Goal: Transaction & Acquisition: Purchase product/service

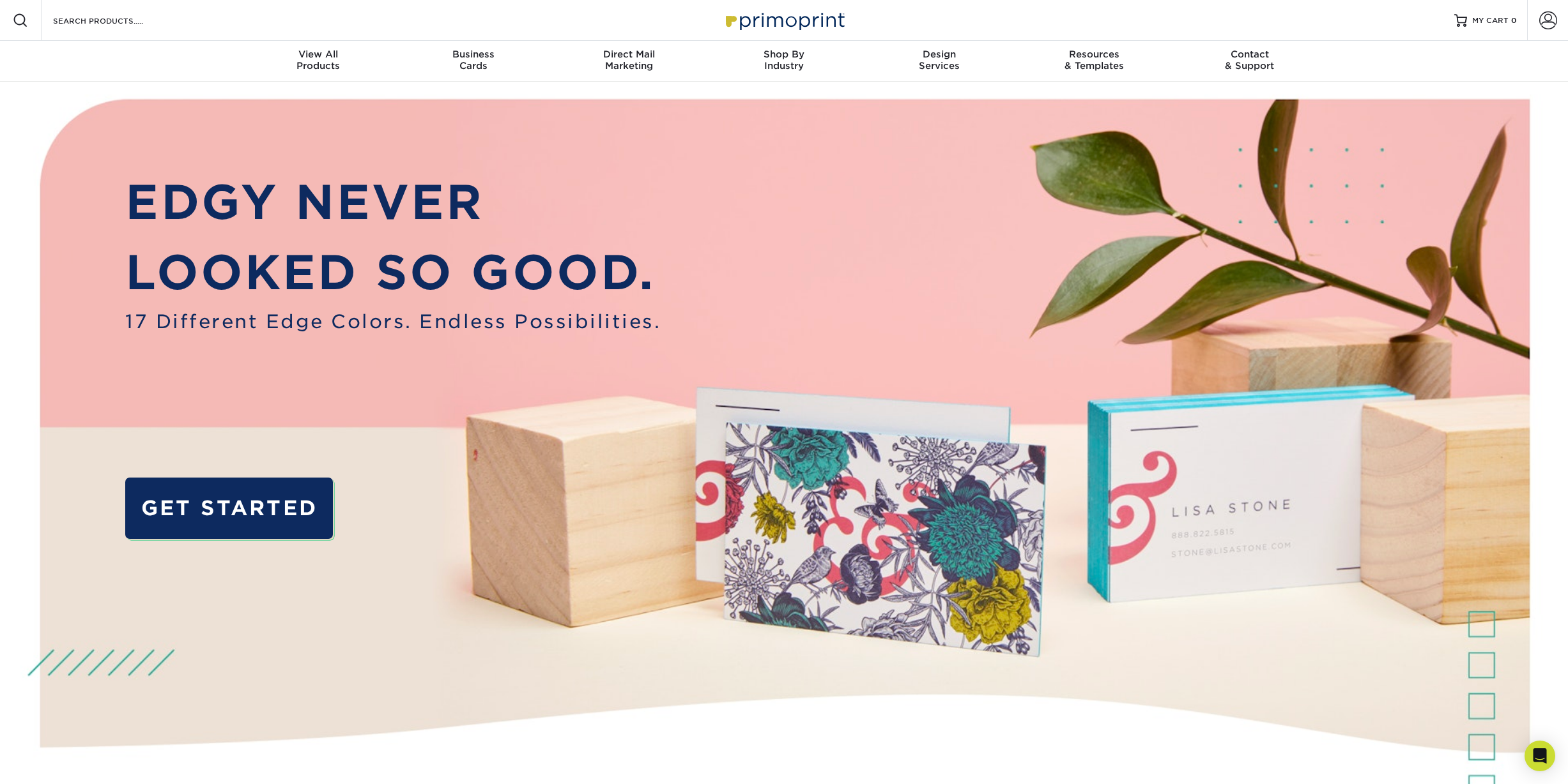
click at [25, 19] on span at bounding box center [20, 20] width 16 height 16
paste input "4" X 6" 14PT Postcards with Full UV on the front only, No UV Coating on the back"
type input "4" X 6" 14PT Postcards with Full UV on the front only, No UV Coating on the back"
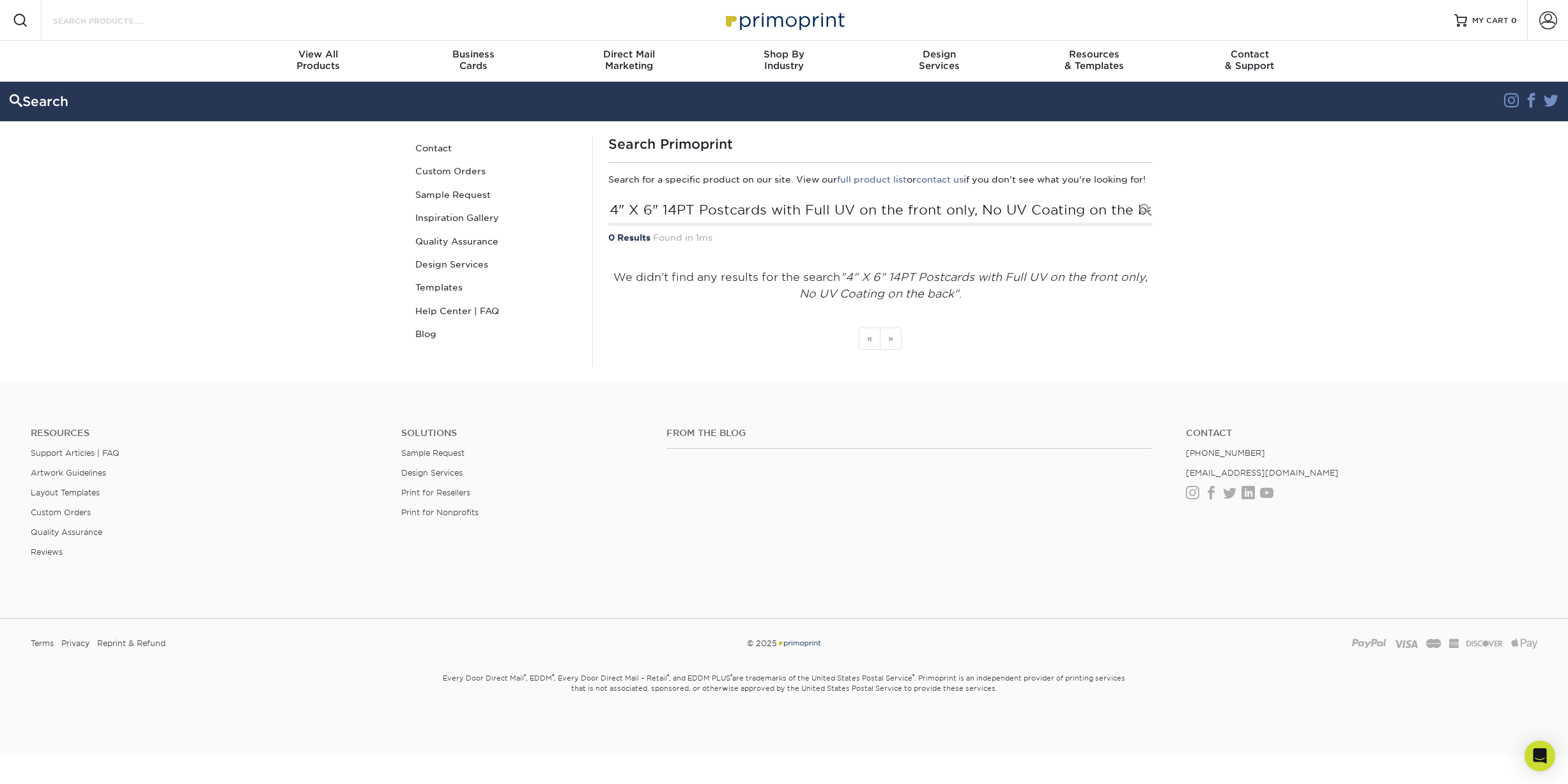
click at [129, 21] on input "Search Products" at bounding box center [114, 20] width 125 height 16
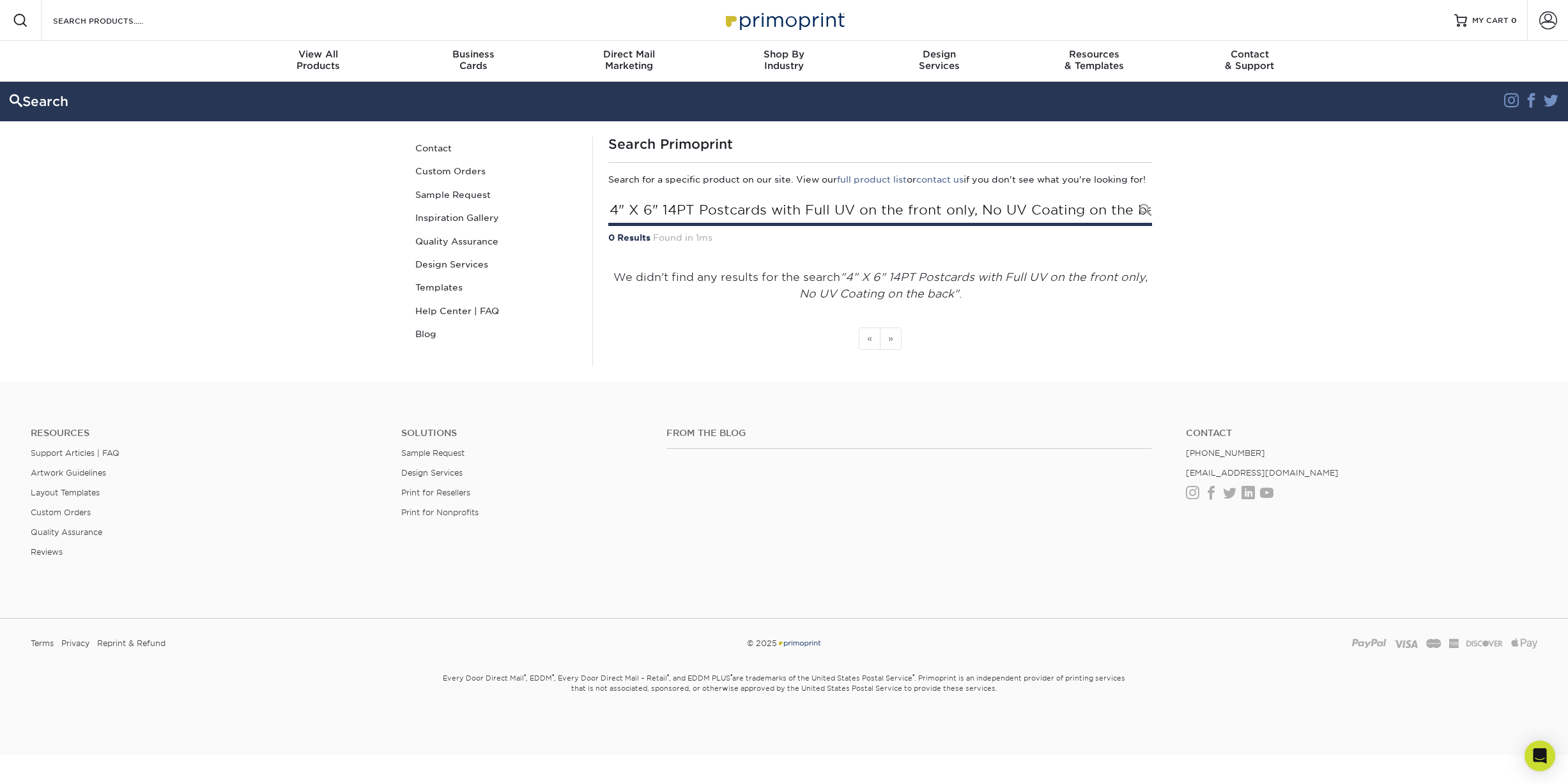
click at [640, 226] on input "4" X 6" 14PT Postcards with Full UV on the front only, No UV Coating on the back" at bounding box center [881, 212] width 544 height 29
drag, startPoint x: 610, startPoint y: 223, endPoint x: 765, endPoint y: 229, distance: 155.1
click at [765, 226] on input "4" X 6" 14PT Postcards with Full UV on the front only, No UV Coating on the back" at bounding box center [881, 212] width 544 height 29
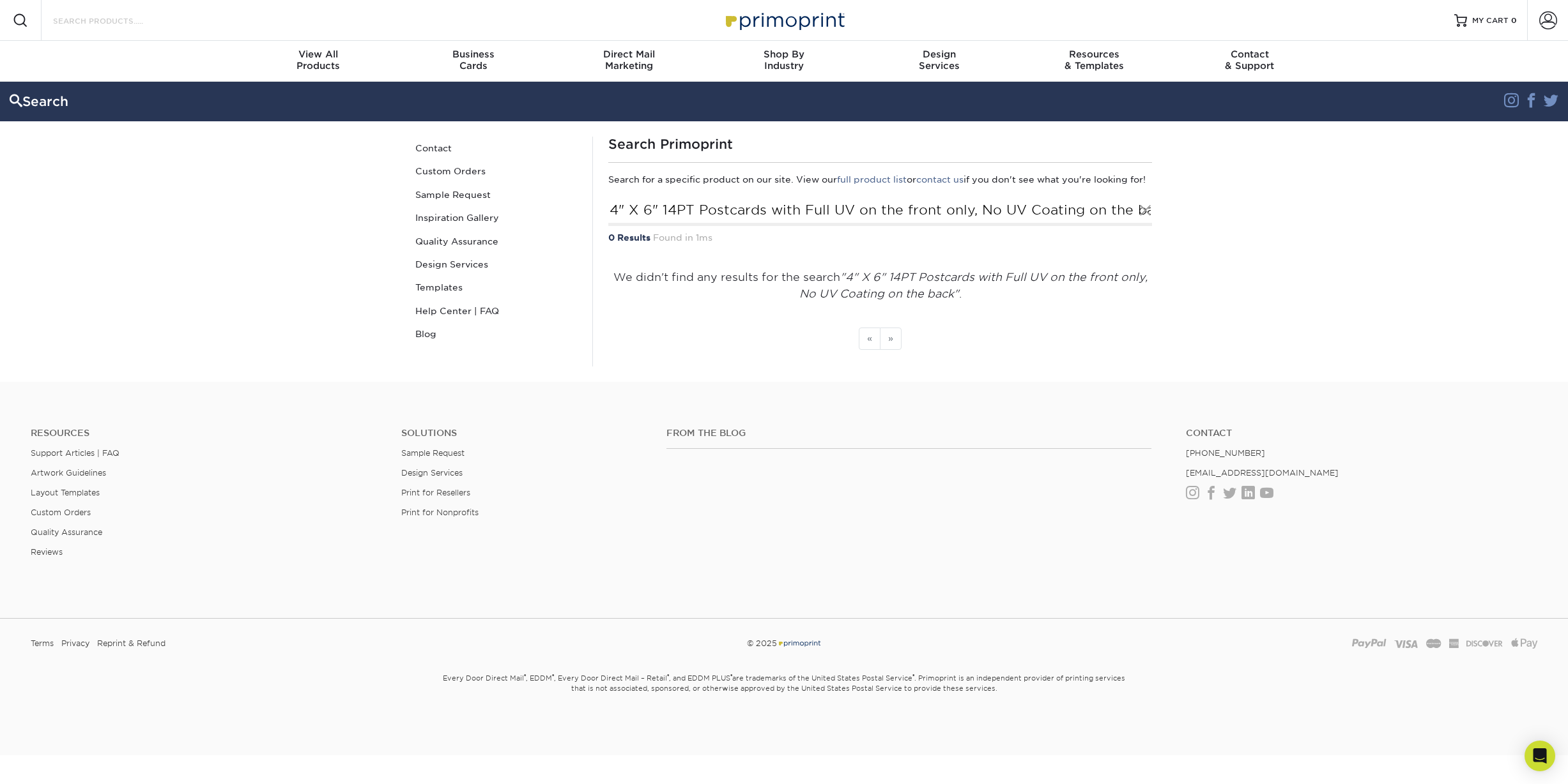
click at [150, 22] on input "Search Products" at bounding box center [114, 20] width 125 height 16
paste input "4" X 6" 14PT Postcards"
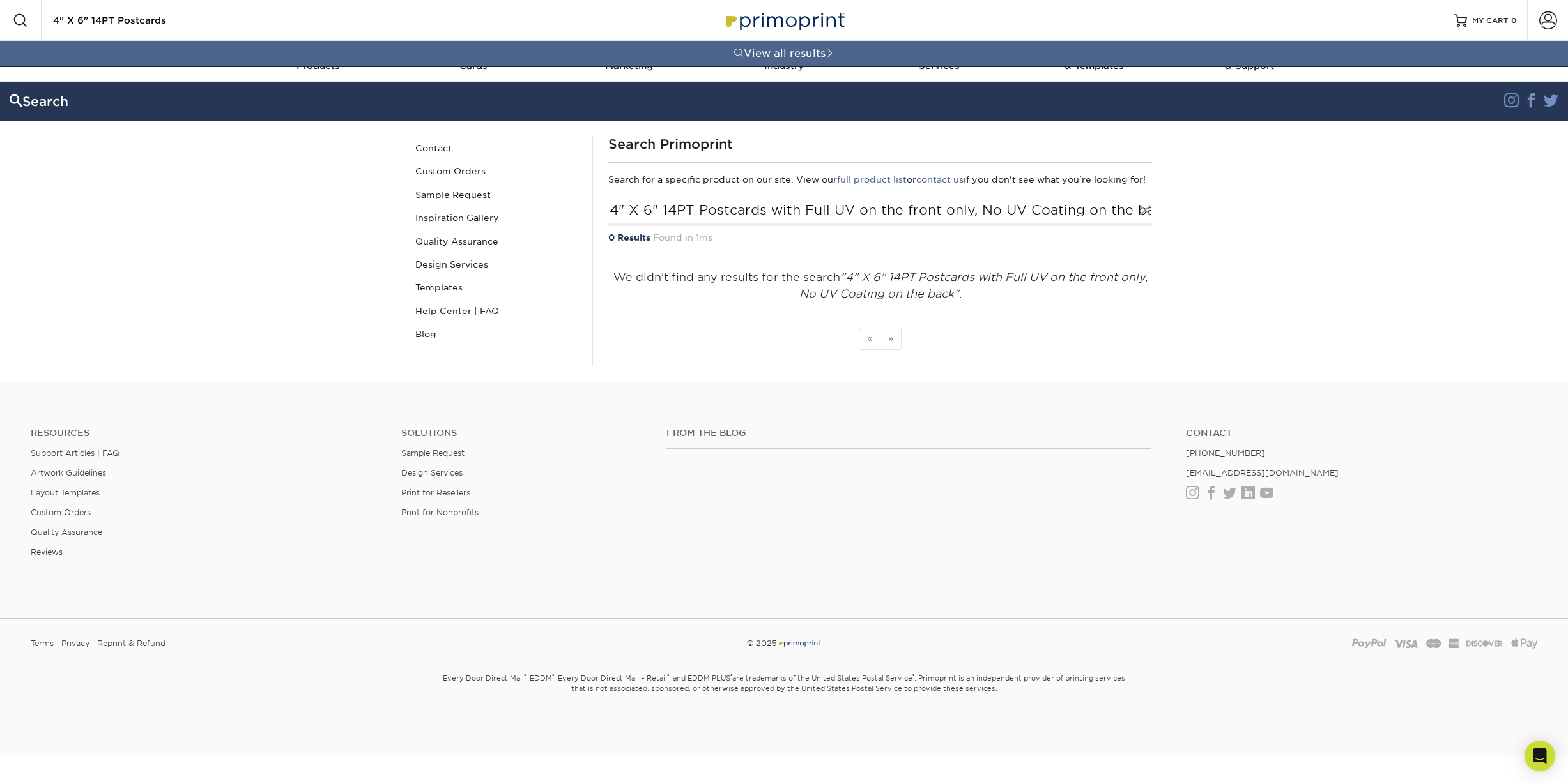
type input "4" X 6" 14PT Postcards"
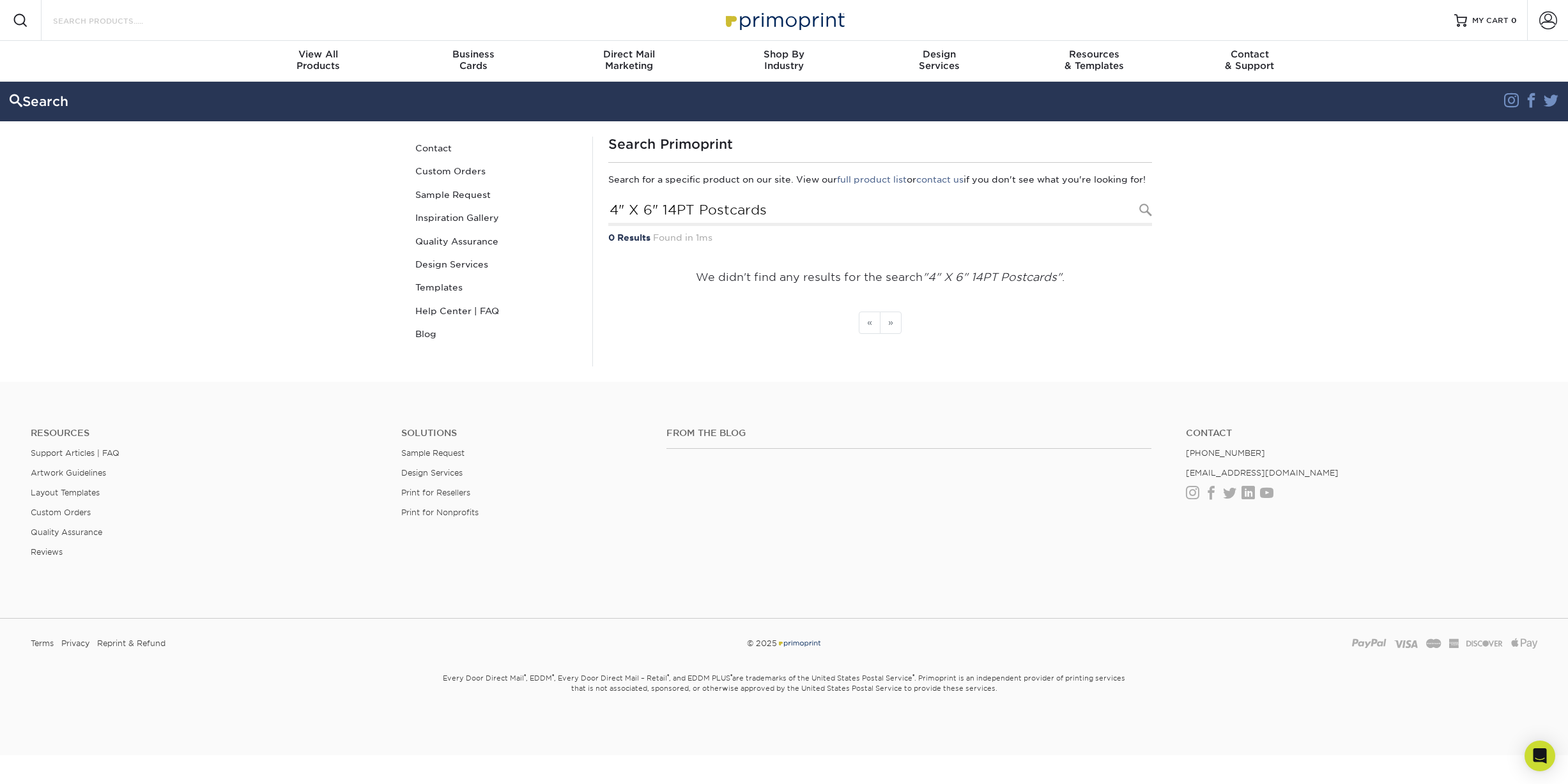
click at [140, 19] on input "Search Products" at bounding box center [114, 20] width 125 height 16
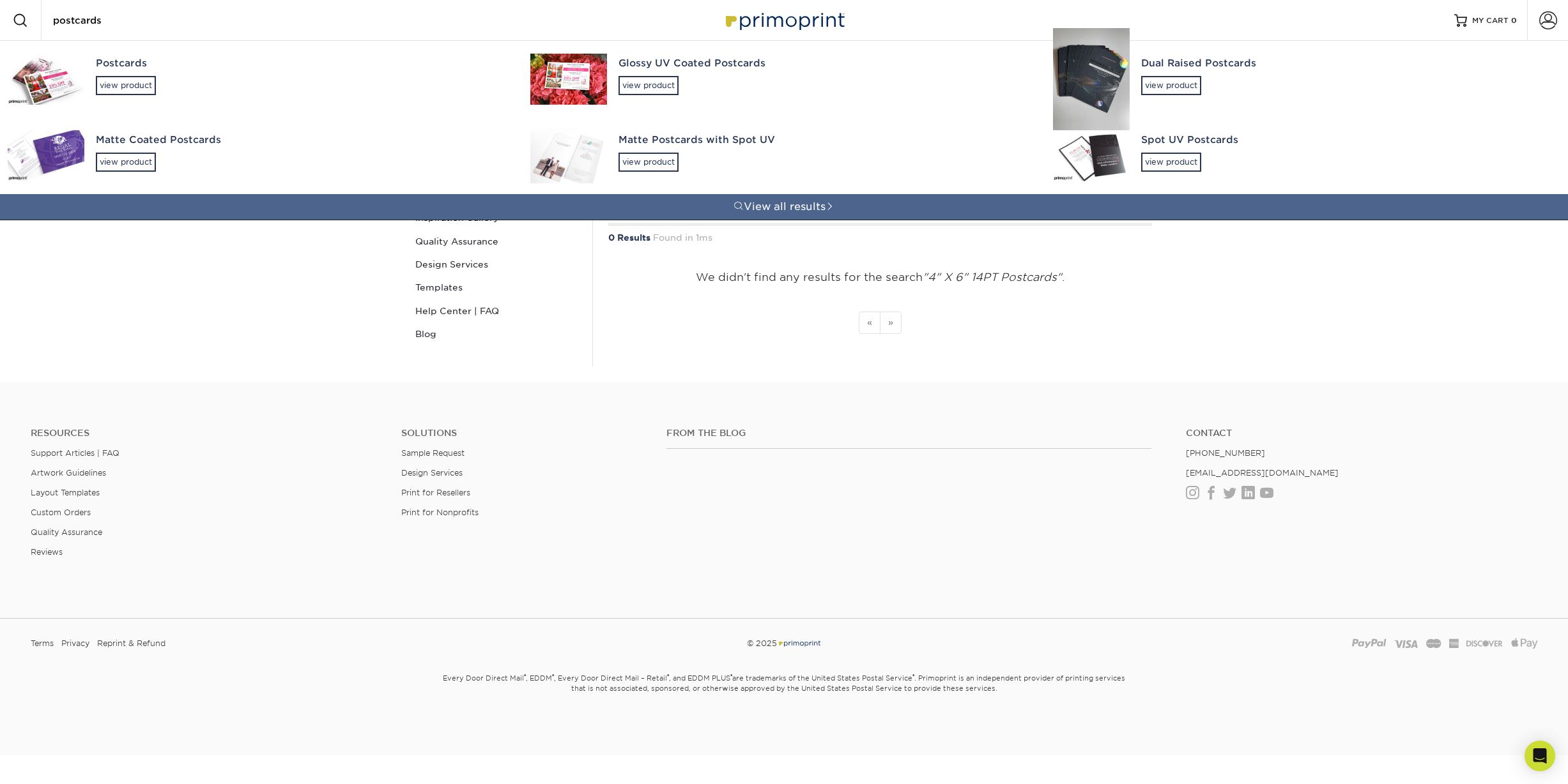
type input "postcards"
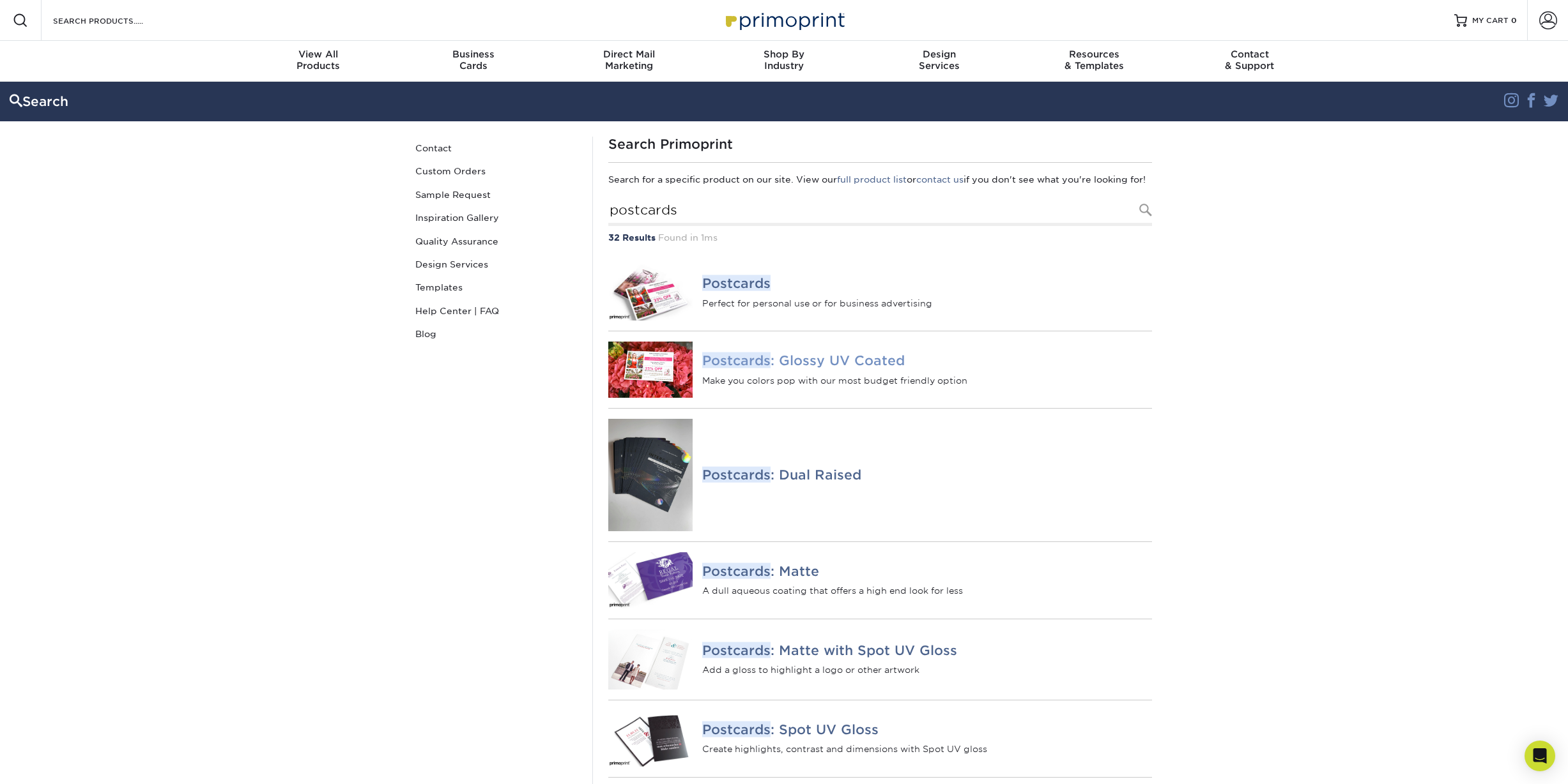
click at [779, 368] on h4 "Postcards : Glossy UV Coated" at bounding box center [927, 361] width 450 height 16
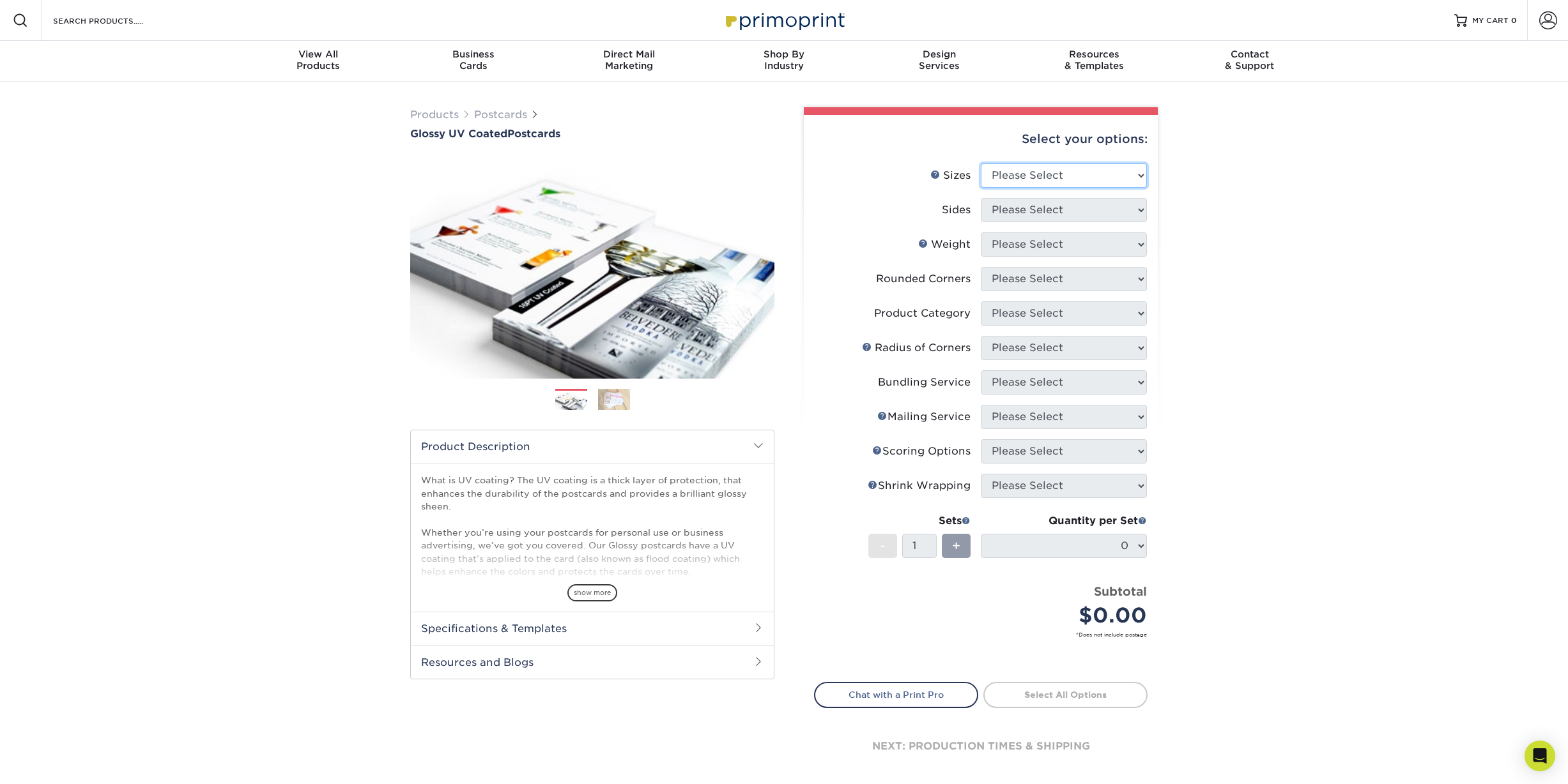
click at [1050, 167] on select "Please Select 1.5" x 7" 2" x 4" 2" x 6" 2" x 7" 2" x 8" 2.12" x 5.5" 2.12" x 5.…" at bounding box center [1064, 176] width 166 height 24
select select "4.00x6.00"
click at [981, 163] on select "Please Select 1.5" x 7" 2" x 4" 2" x 6" 2" x 7" 2" x 8" 2.12" x 5.5" 2.12" x 5.…" at bounding box center [1064, 176] width 166 height 24
click at [1066, 204] on select "Please Select Print Both Sides Print Front Only" at bounding box center [1064, 210] width 166 height 24
select select "13abbda7-1d64-4f25-8bb2-c179b224825d"
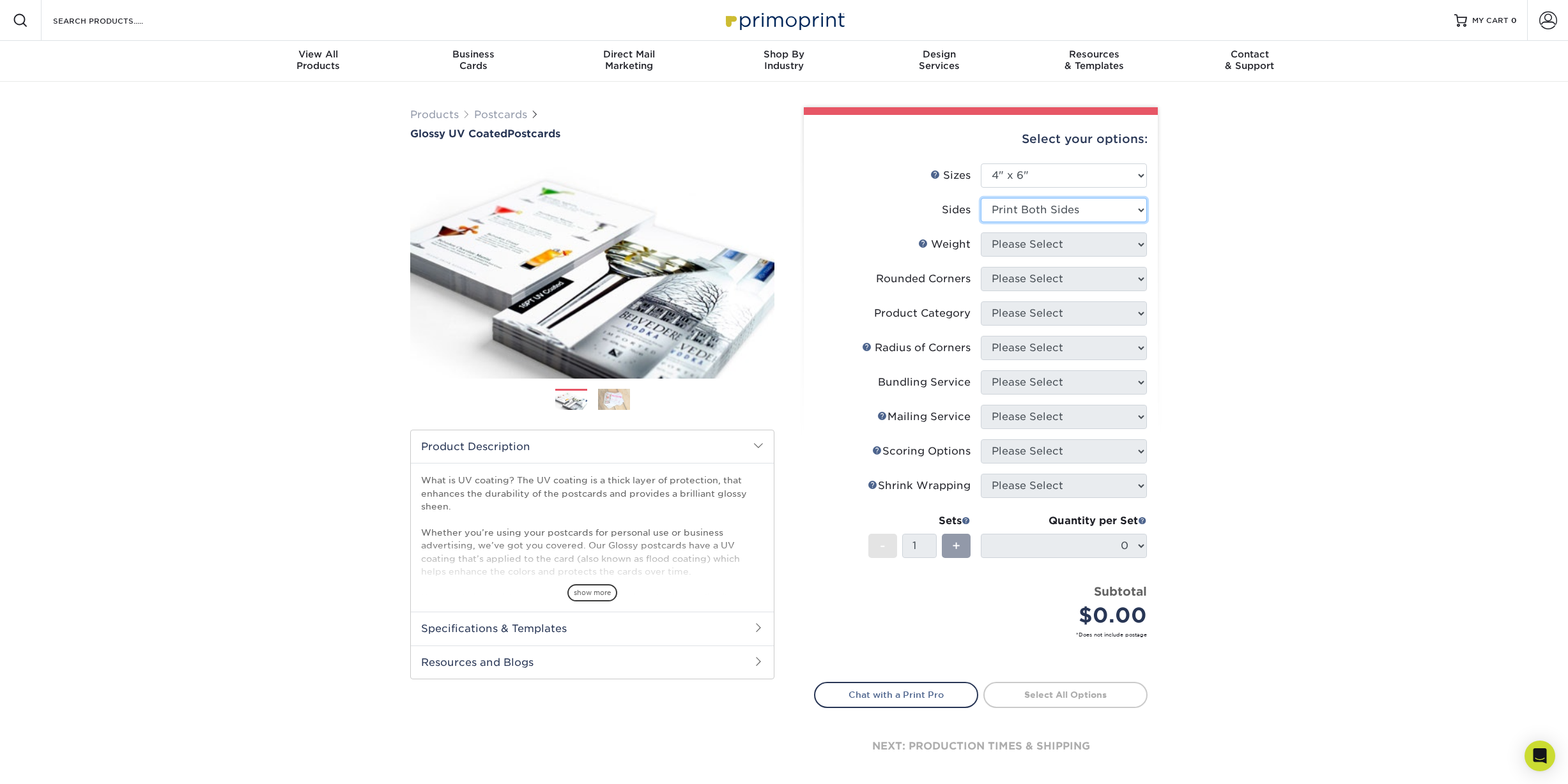
click at [981, 198] on select "Please Select Print Both Sides Print Front Only" at bounding box center [1064, 210] width 166 height 24
click at [1060, 242] on select "Please Select" at bounding box center [1064, 245] width 166 height 24
select select "14PT"
click at [981, 233] on select "Please Select 14PT 16PT 18PT C1S" at bounding box center [1064, 245] width 166 height 24
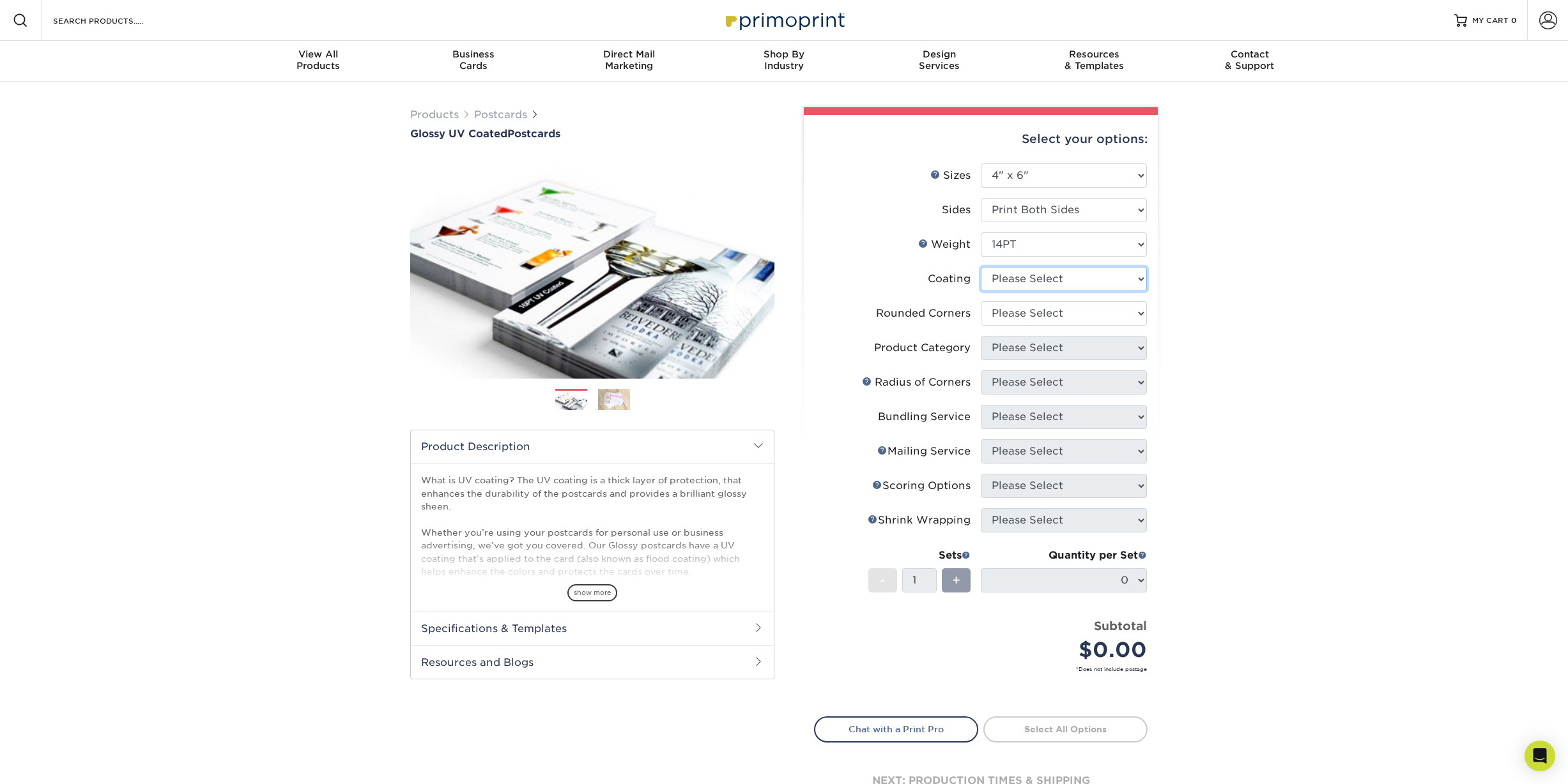
click at [1048, 271] on select at bounding box center [1064, 279] width 166 height 24
select select "1e8116af-acfc-44b1-83dc-8181aa338834"
click at [981, 267] on select at bounding box center [1064, 279] width 166 height 24
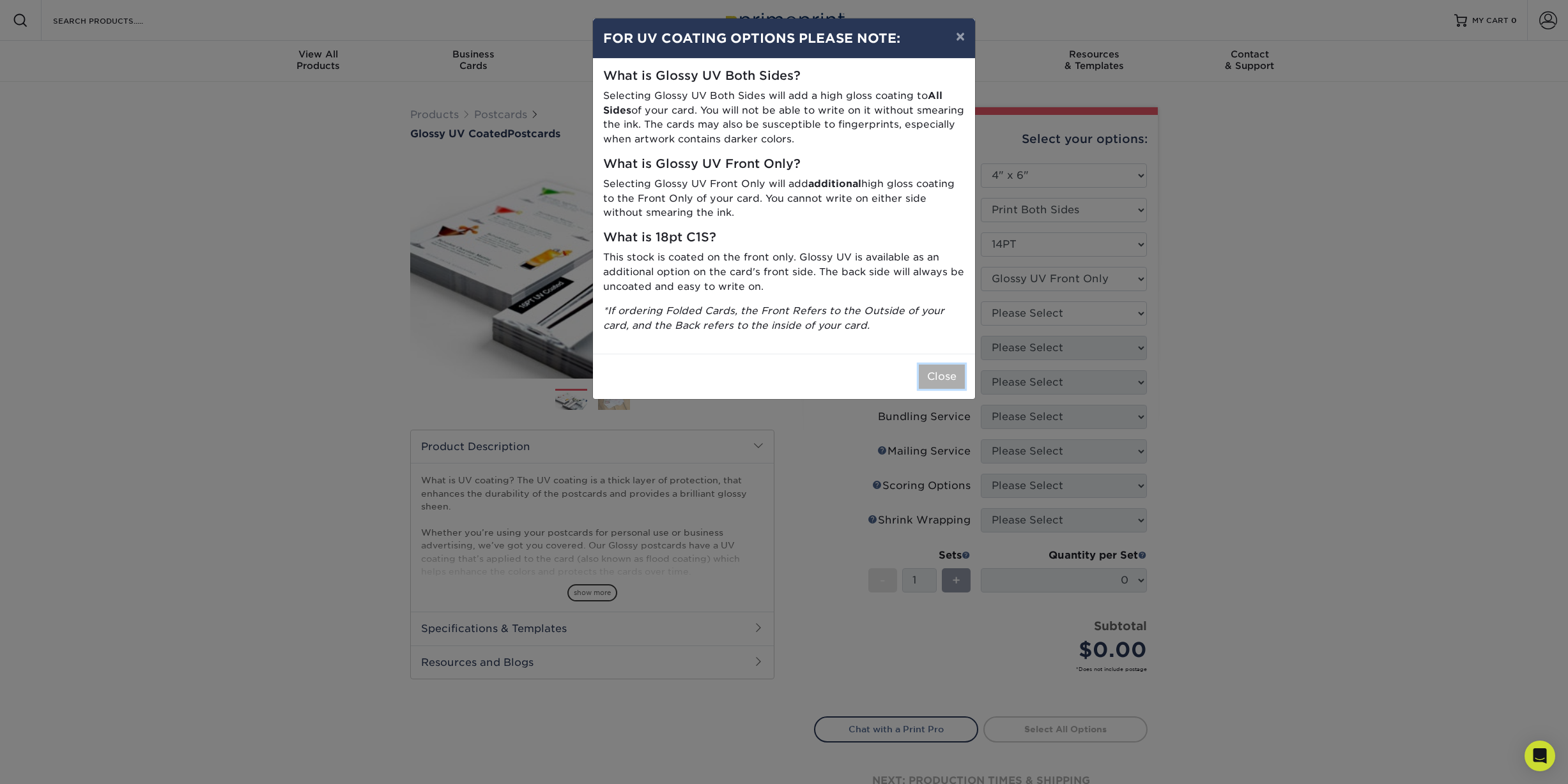
click at [940, 380] on button "Close" at bounding box center [942, 377] width 46 height 24
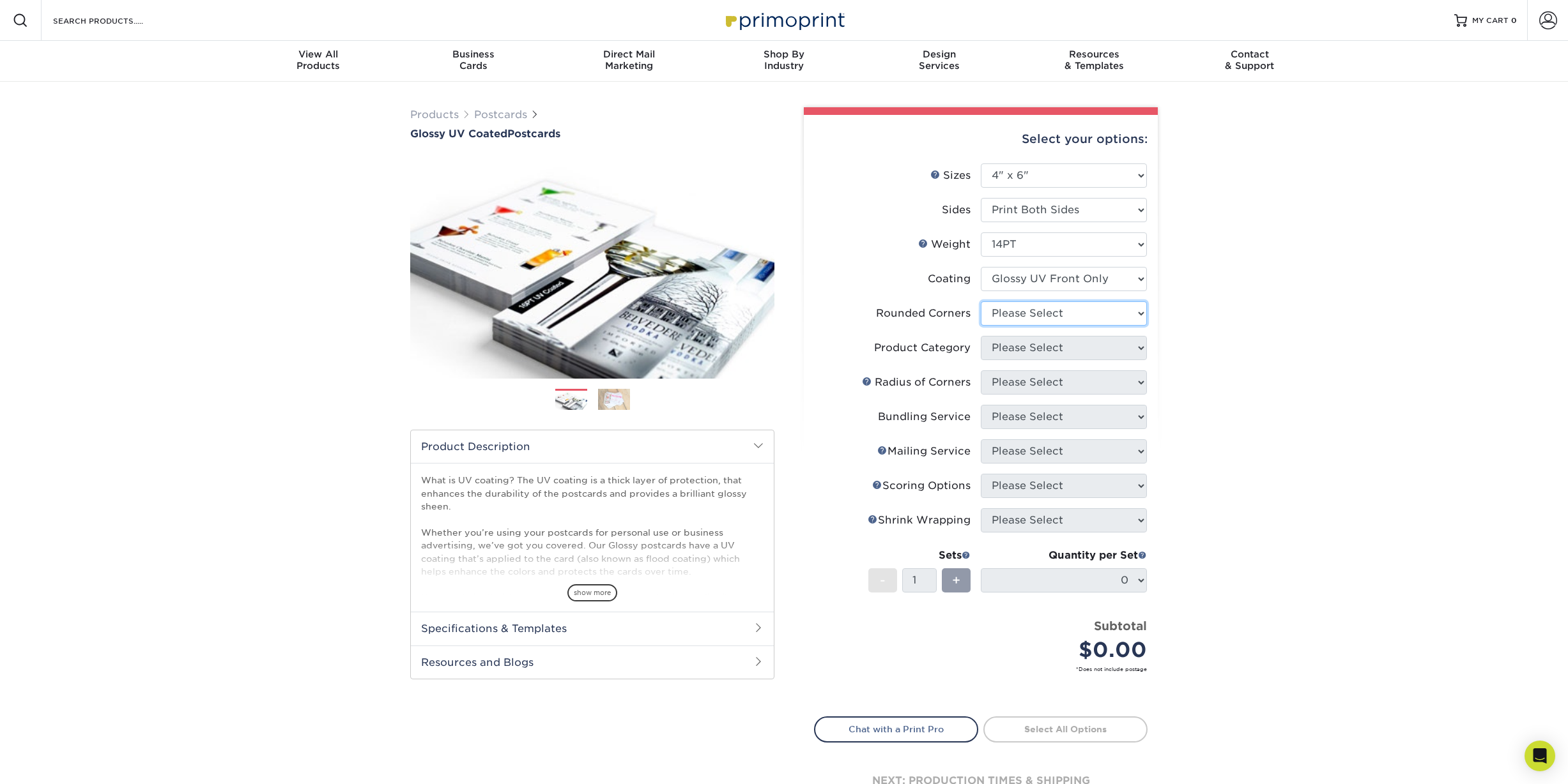
click at [1041, 315] on select "Please Select Yes - Round 4 Corners No" at bounding box center [1064, 314] width 166 height 24
select select "0"
click at [981, 301] on select "Please Select Yes - Round 4 Corners No" at bounding box center [1064, 314] width 166 height 24
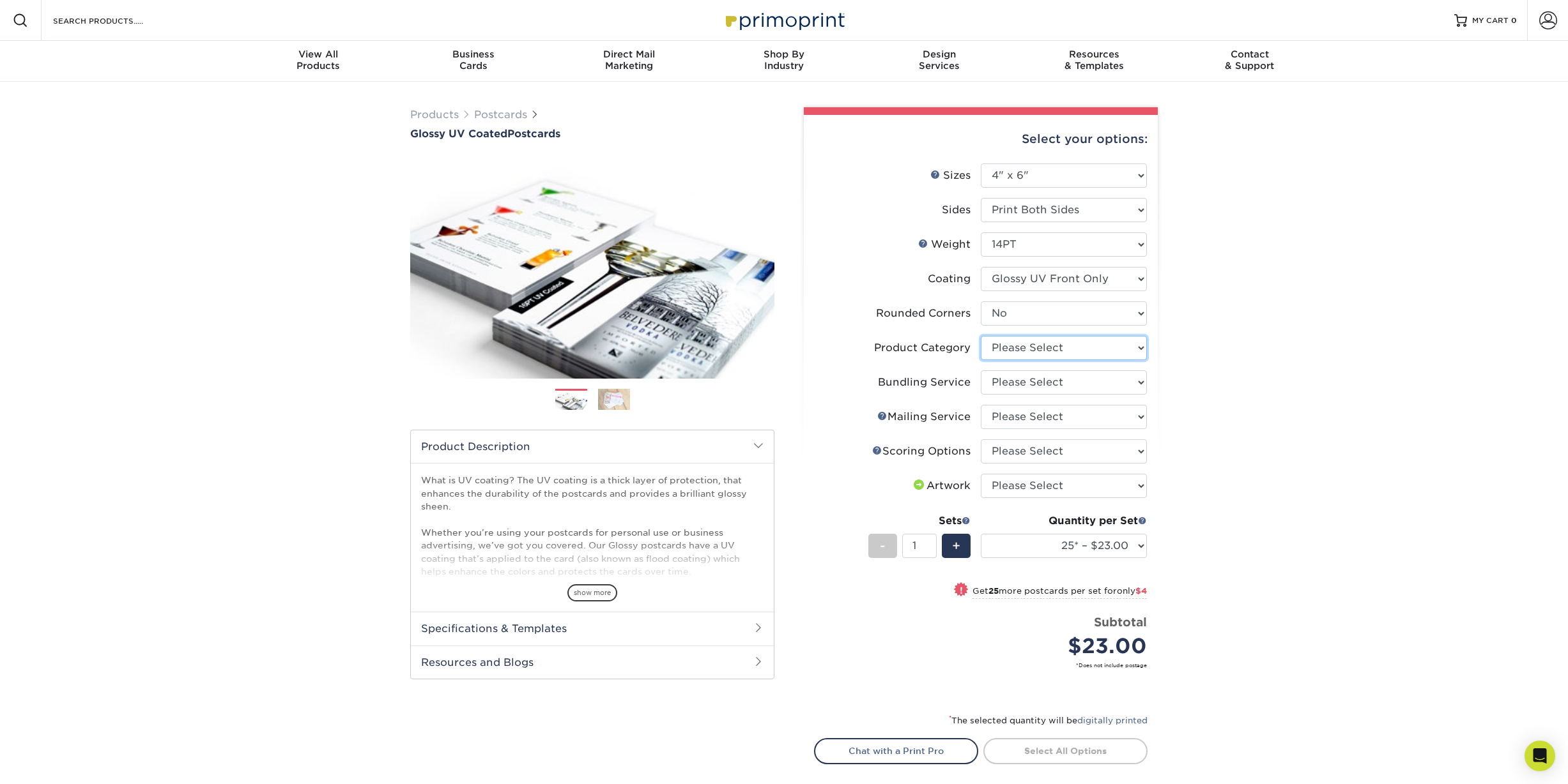
click at [1049, 351] on select "Please Select Postcards" at bounding box center [1064, 348] width 166 height 24
select select "9b7272e0-d6c8-4c3c-8e97-d3a1bcdab858"
click at [981, 336] on select "Please Select Postcards" at bounding box center [1064, 348] width 166 height 24
click at [1040, 376] on select "Please Select No Bundling Services Yes, Bundles of 50 (+2 Days) Yes, Bundles of…" at bounding box center [1064, 383] width 166 height 24
select select "58689abb-25c0-461c-a4c3-a80b627d6649"
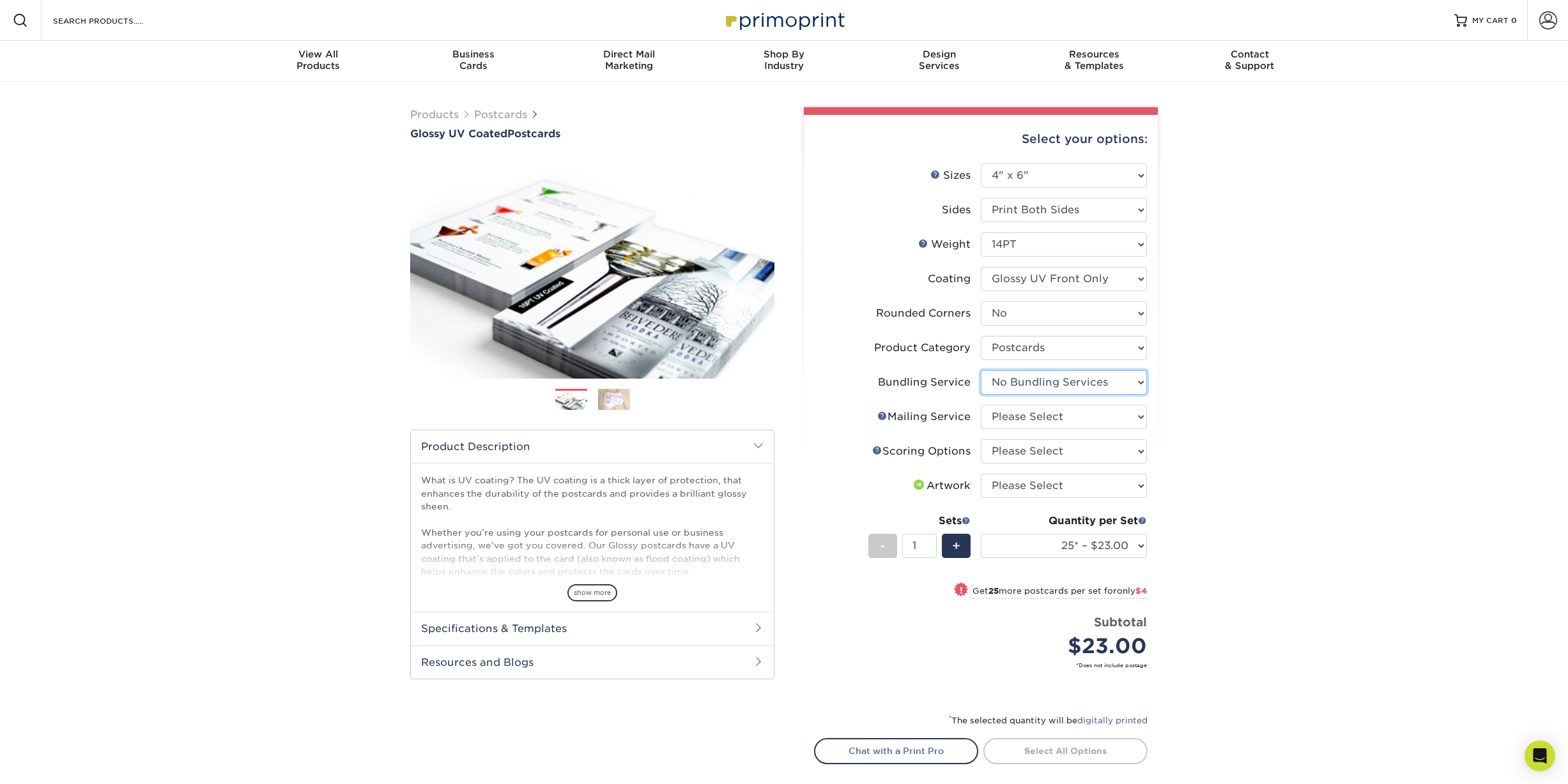
click at [981, 371] on select "Please Select No Bundling Services Yes, Bundles of 50 (+2 Days) Yes, Bundles of…" at bounding box center [1064, 383] width 166 height 24
click at [1039, 413] on select "Please Select No Direct Mailing Service No, I will mail/stamp/imprint Direct Ma…" at bounding box center [1064, 417] width 166 height 24
select select "3e5e9bdd-d78a-4c28-a41d-fe1407925ca6"
click at [981, 405] on select "Please Select No Direct Mailing Service No, I will mail/stamp/imprint Direct Ma…" at bounding box center [1064, 417] width 166 height 24
click at [1028, 447] on select "Please Select No Scoring One Score" at bounding box center [1064, 452] width 166 height 24
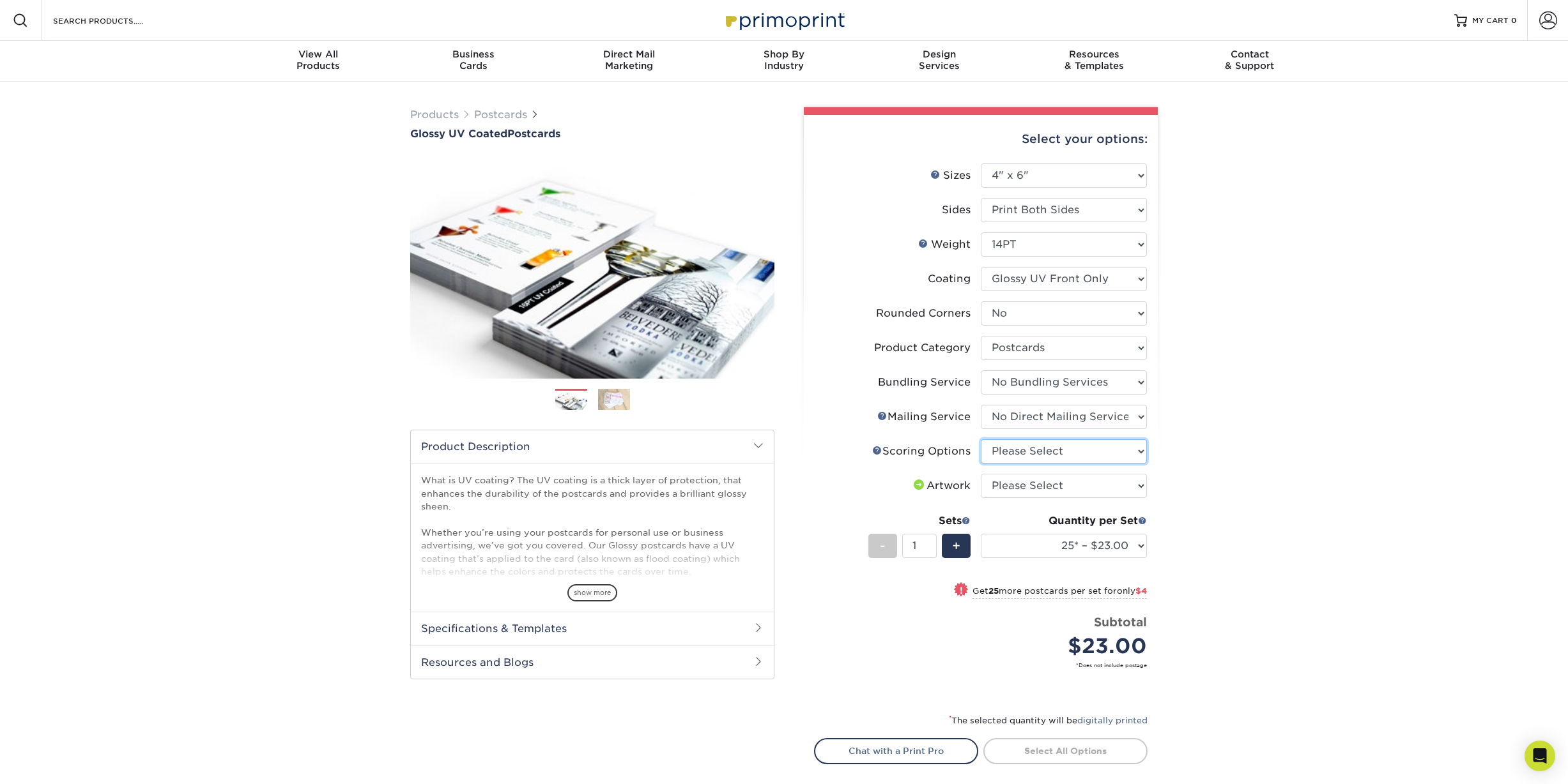
select select "16ebe401-5398-422d-8cb0-f3adbb82deb5"
click at [981, 439] on select "Please Select No Scoring One Score" at bounding box center [1064, 452] width 166 height 24
click at [1034, 487] on select "Please Select I will upload files I need a design - $150" at bounding box center [1064, 486] width 166 height 24
select select "upload"
click at [981, 474] on select "Please Select I will upload files I need a design - $150" at bounding box center [1064, 486] width 166 height 24
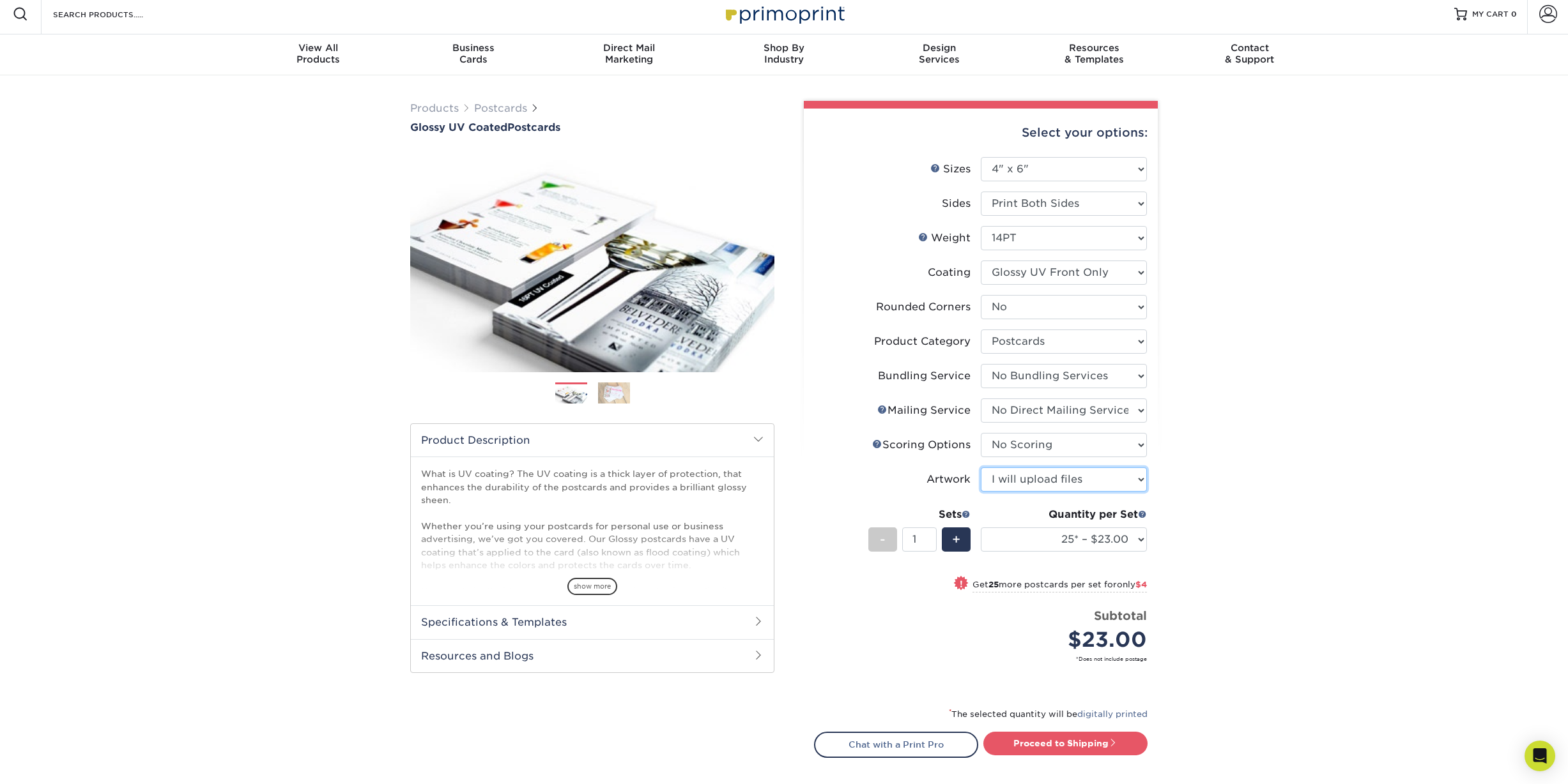
scroll to position [8, 0]
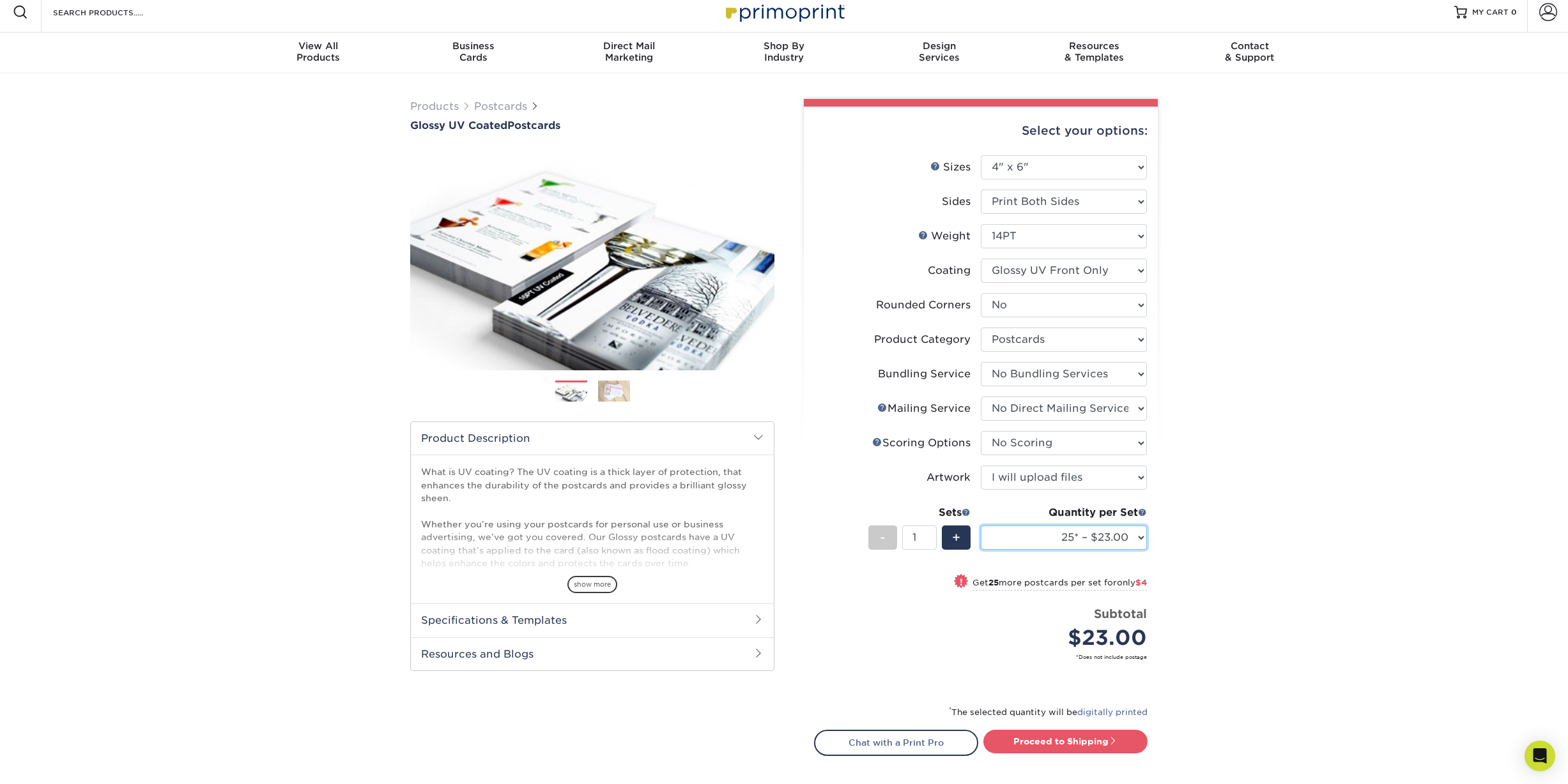
click at [1061, 528] on select "25* – $23.00 50* – $27.00 75* – $33.00 100* – $40.00 250* – $71.00 500 – $85.00…" at bounding box center [1064, 538] width 166 height 24
select select "250* – $71.00"
click at [981, 526] on select "25* – $23.00 50* – $27.00 75* – $33.00 100* – $40.00 250* – $71.00 500 – $85.00…" at bounding box center [1064, 538] width 166 height 24
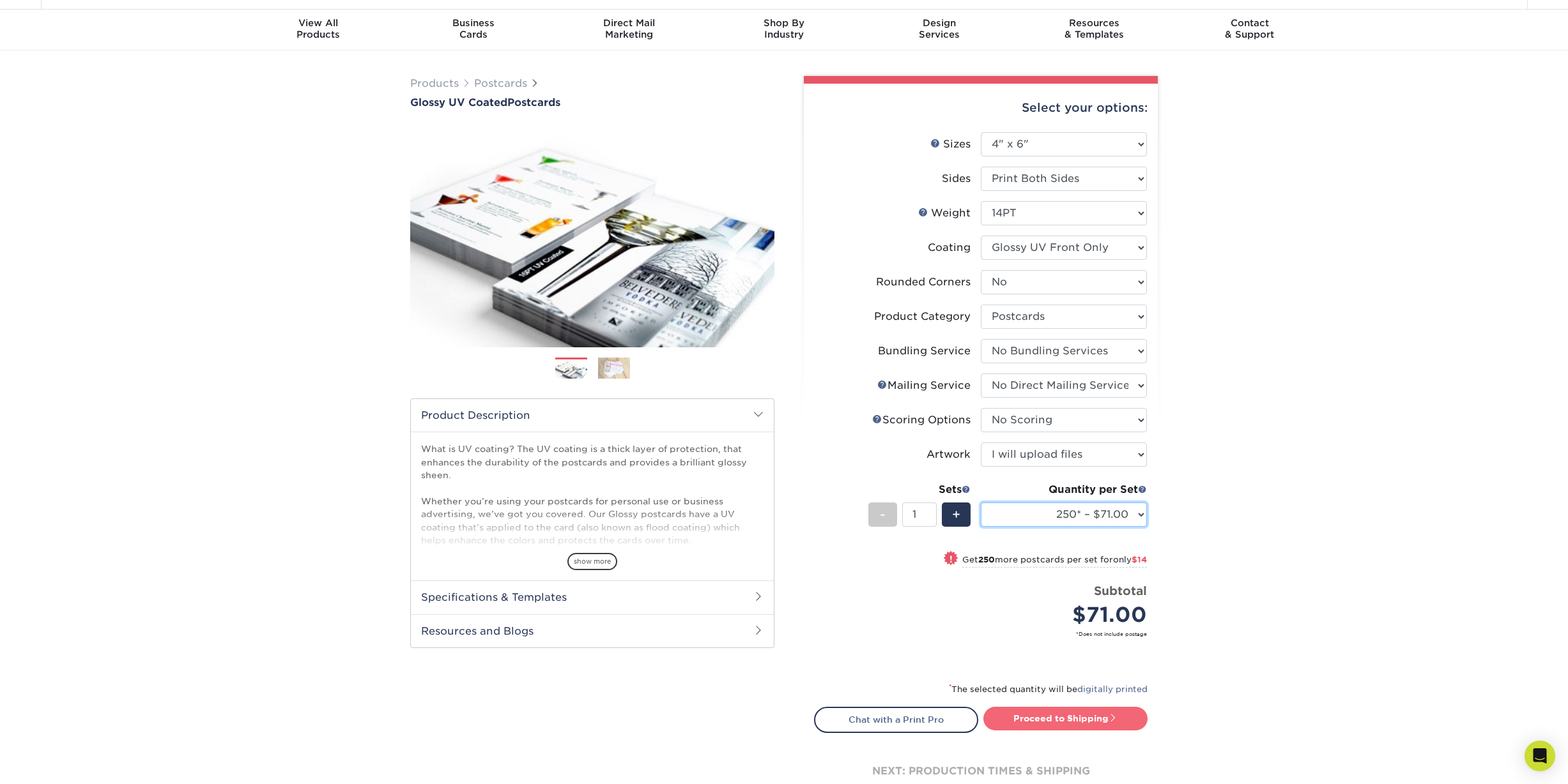
scroll to position [37, 0]
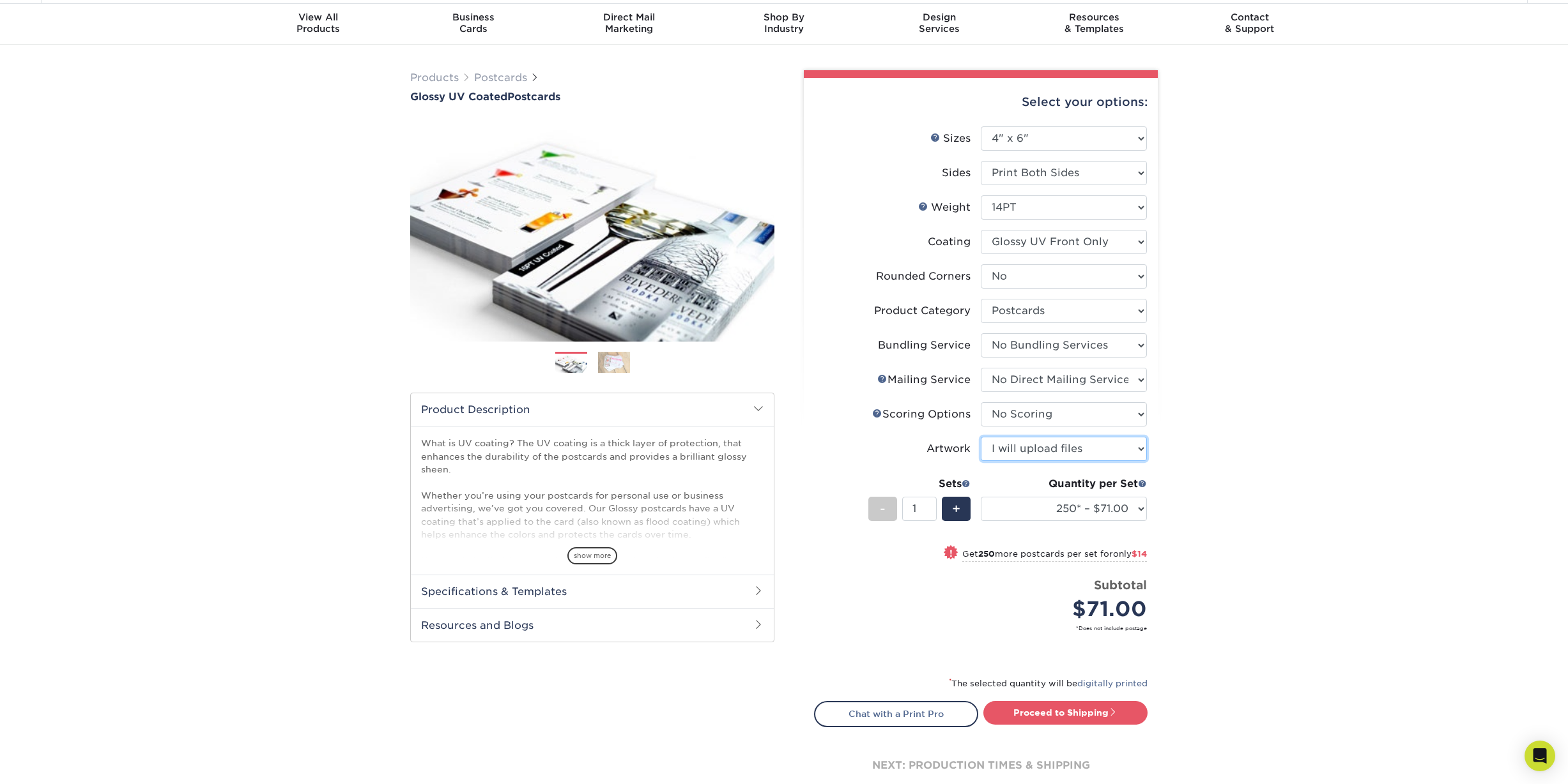
click at [1052, 452] on select "Please Select I will upload files I need a design - $150" at bounding box center [1064, 449] width 166 height 24
click at [981, 437] on select "Please Select I will upload files I need a design - $150" at bounding box center [1064, 449] width 166 height 24
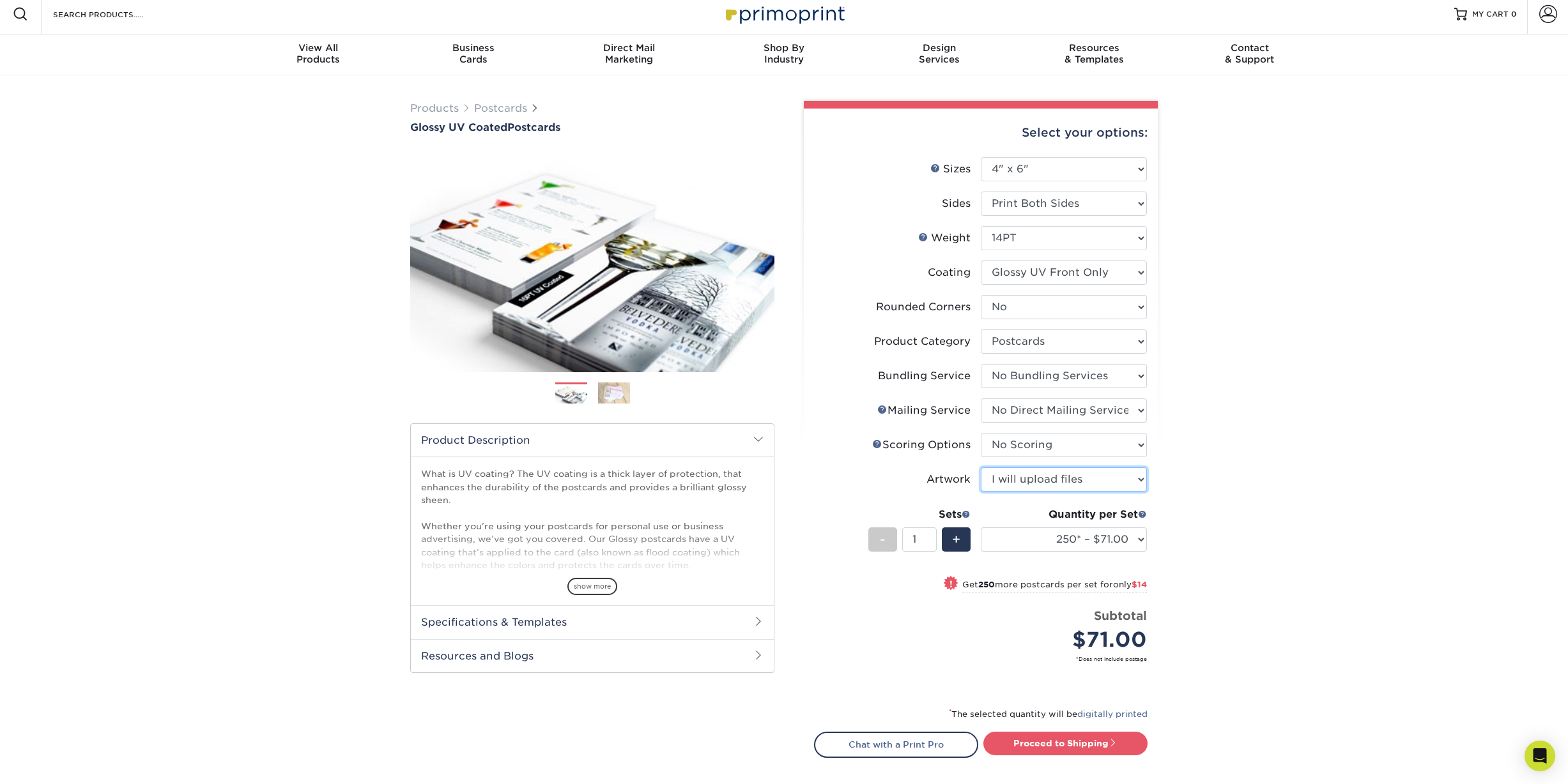
scroll to position [6, 0]
click at [1057, 743] on link "Proceed to Shipping" at bounding box center [1065, 744] width 164 height 23
type input "Set 1"
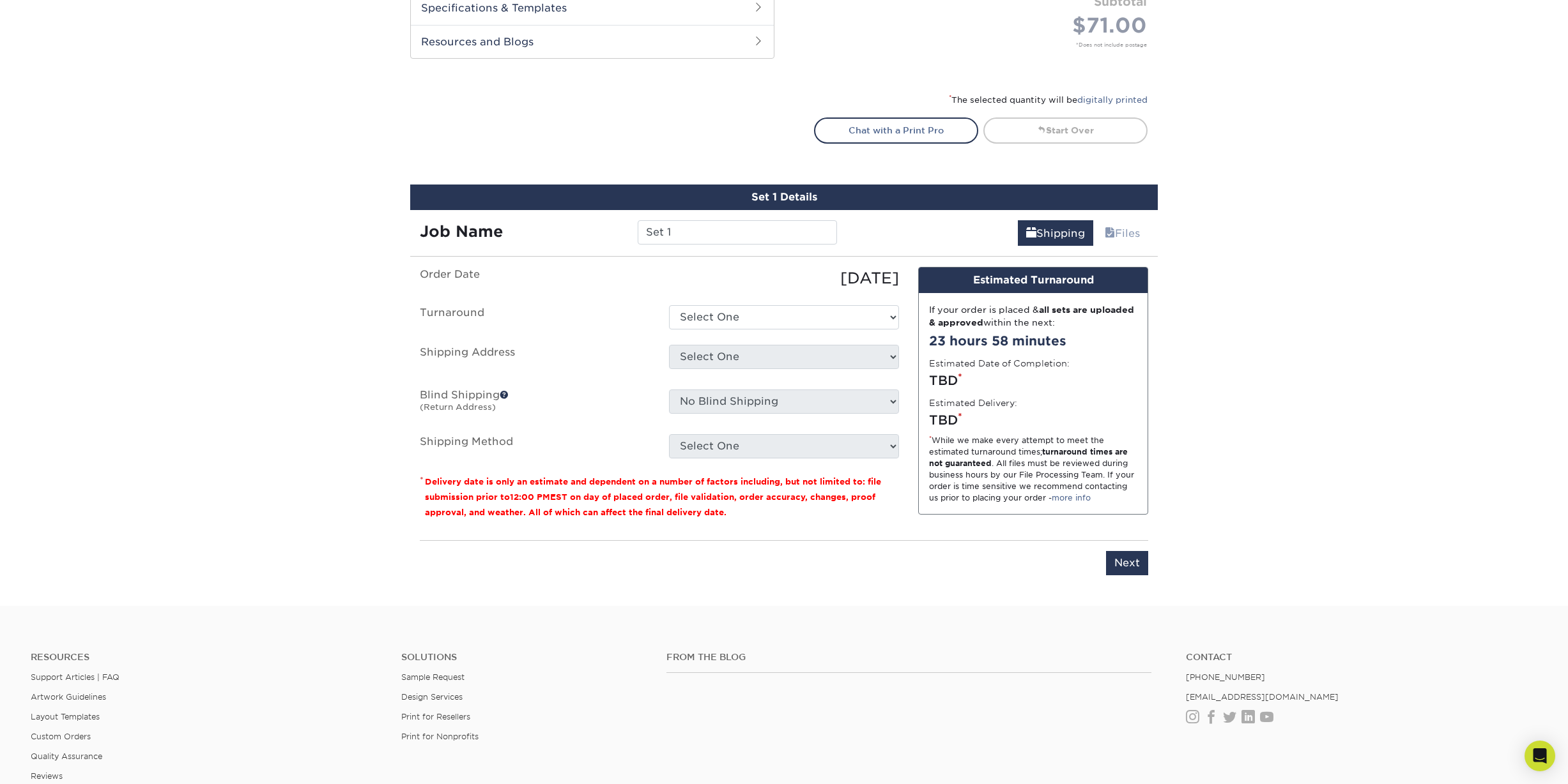
scroll to position [773, 0]
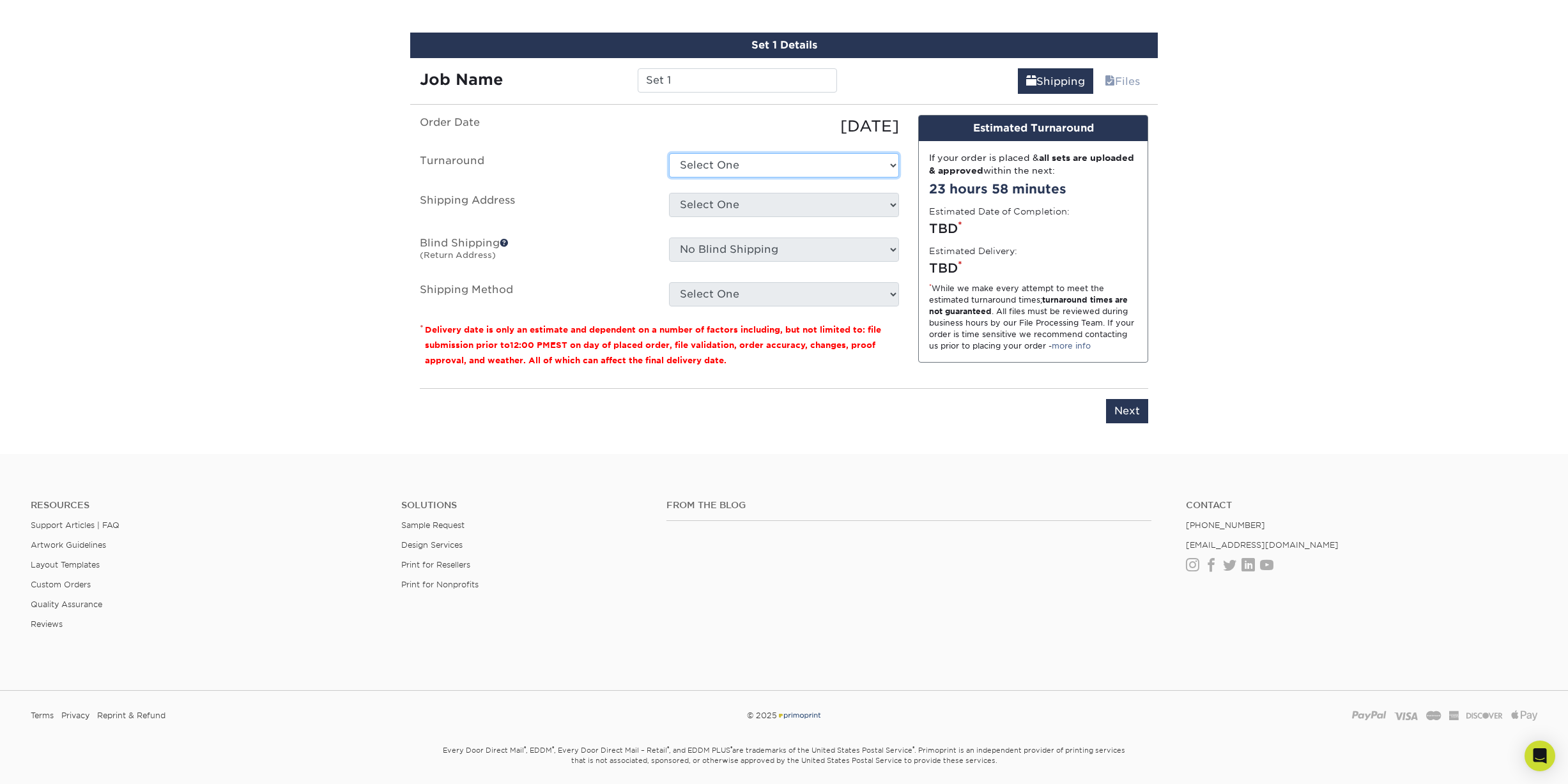
click at [880, 164] on select "Select One 2-4 Business Days 2 Day Next Business Day" at bounding box center [784, 166] width 230 height 24
select select "021794af-d2c0-42e3-8b87-c0a172b1bdbb"
click at [669, 154] on select "Select One 2-4 Business Days 2 Day Next Business Day" at bounding box center [784, 166] width 230 height 24
click at [856, 155] on select "Select One 2-4 Business Days 2 Day Next Business Day" at bounding box center [784, 166] width 230 height 24
click at [669, 154] on select "Select One 2-4 Business Days 2 Day Next Business Day" at bounding box center [784, 166] width 230 height 24
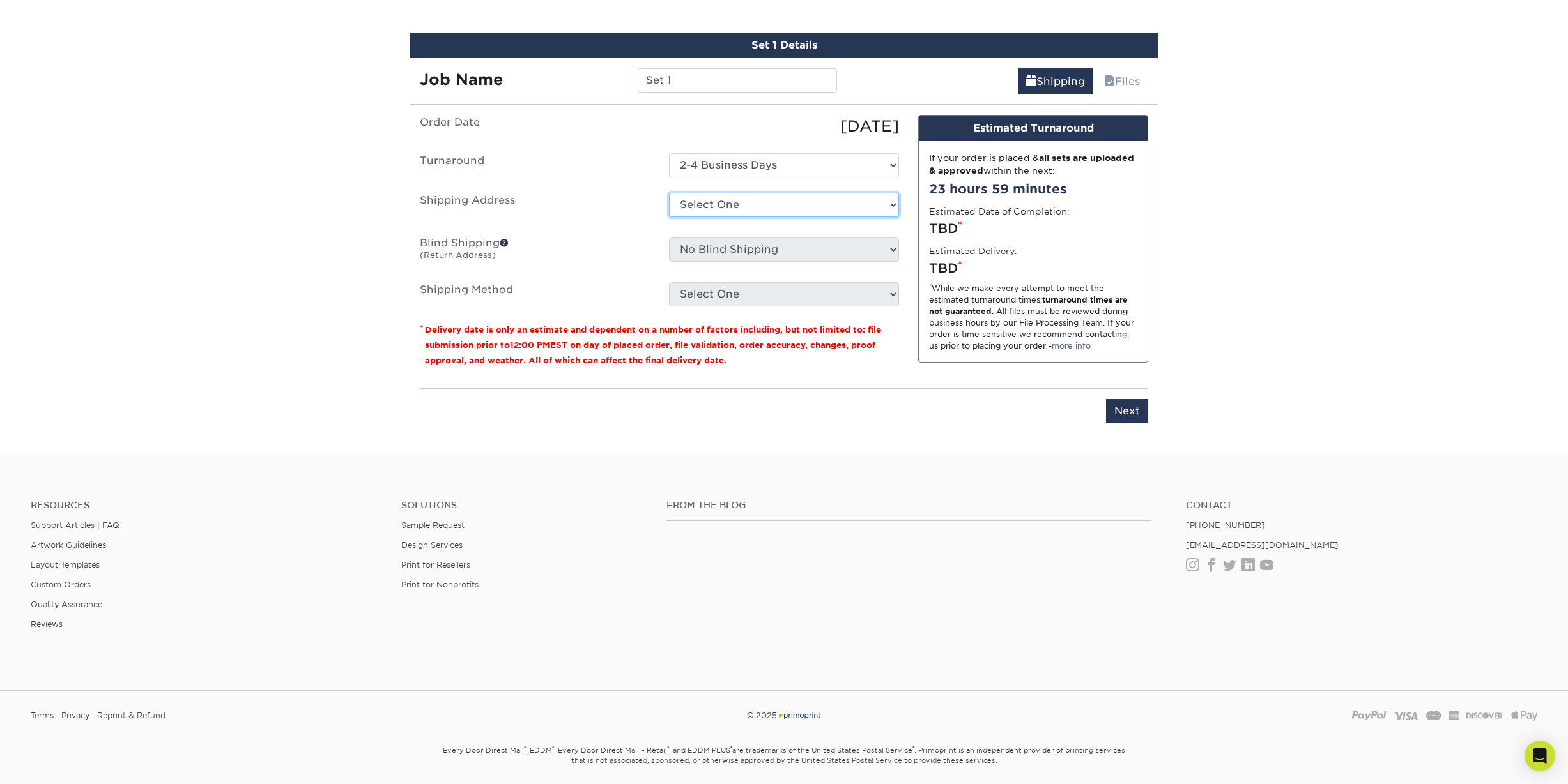
click at [831, 198] on select "Select One + Add New Address - Login" at bounding box center [784, 205] width 230 height 24
select select "newaddress"
click at [669, 193] on select "Select One + Add New Address - Login" at bounding box center [784, 205] width 230 height 24
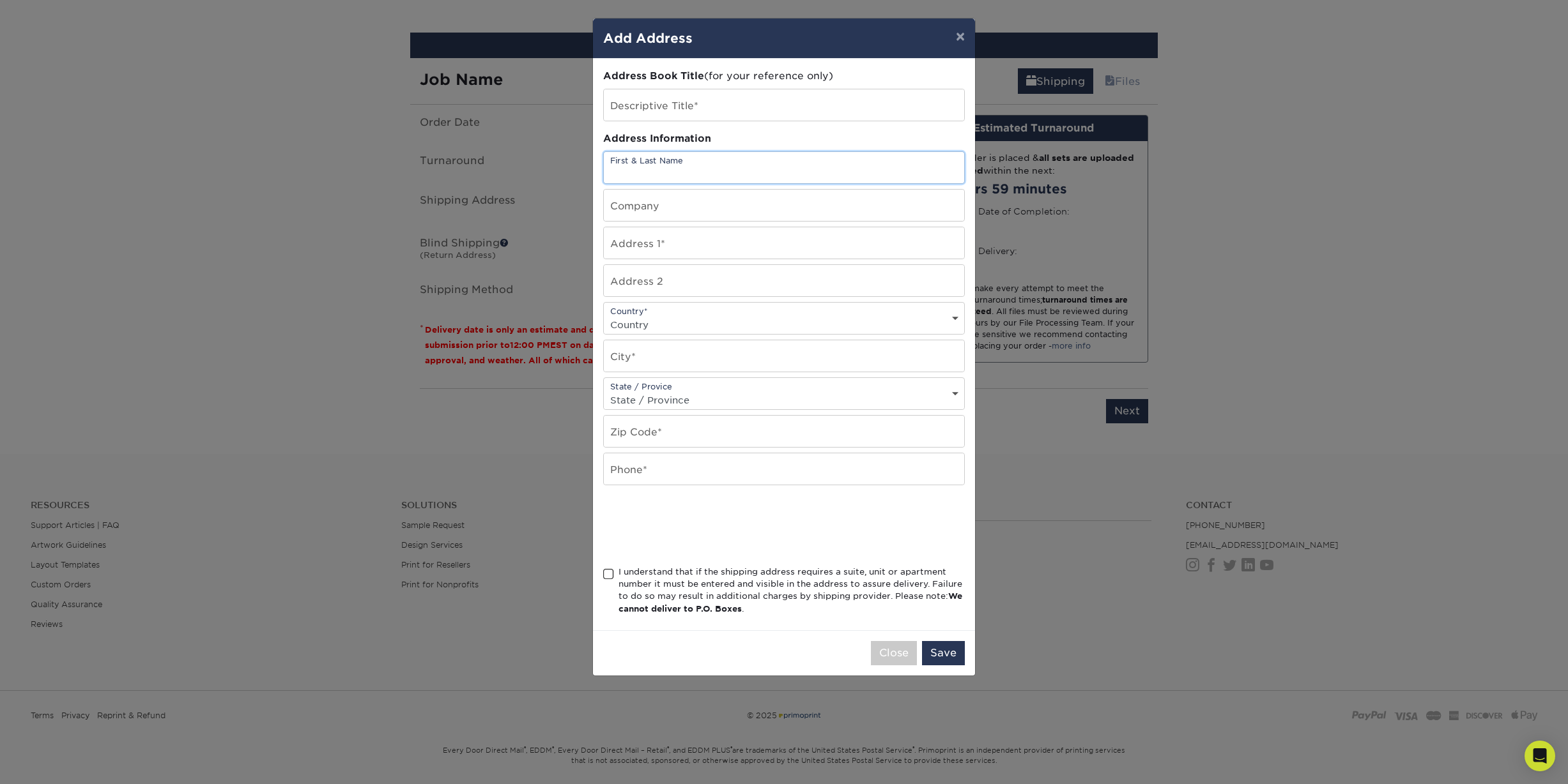
click at [726, 177] on input "text" at bounding box center [784, 167] width 360 height 31
type input "Emily J McElheran"
type input "9028 Corliss Ave N"
type input "B"
select select "US"
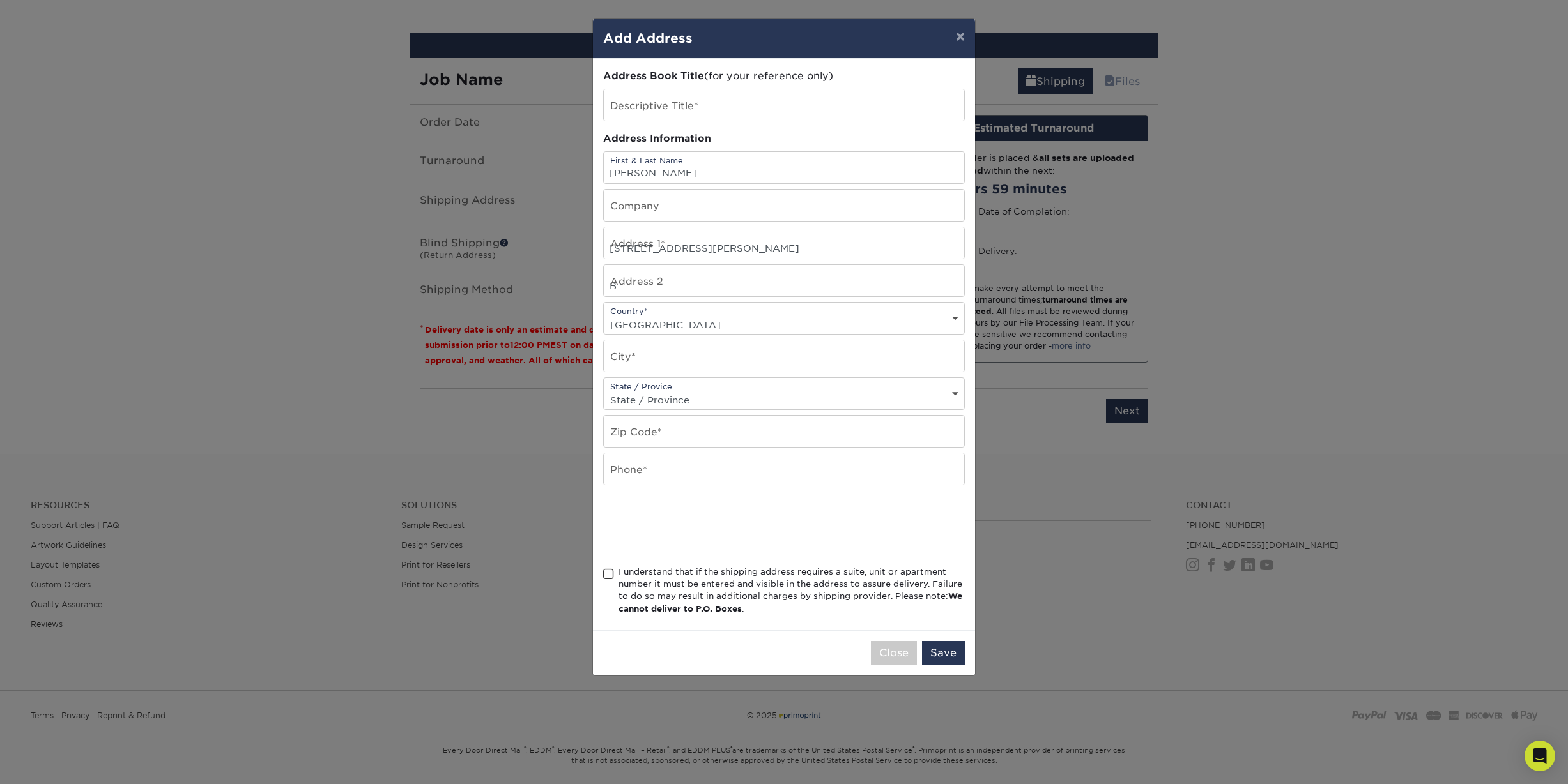
type input "Seattle"
select select "WA"
type input "98103"
type input "5092078323"
click at [712, 245] on input "9028 Corliss Ave N" at bounding box center [784, 243] width 360 height 31
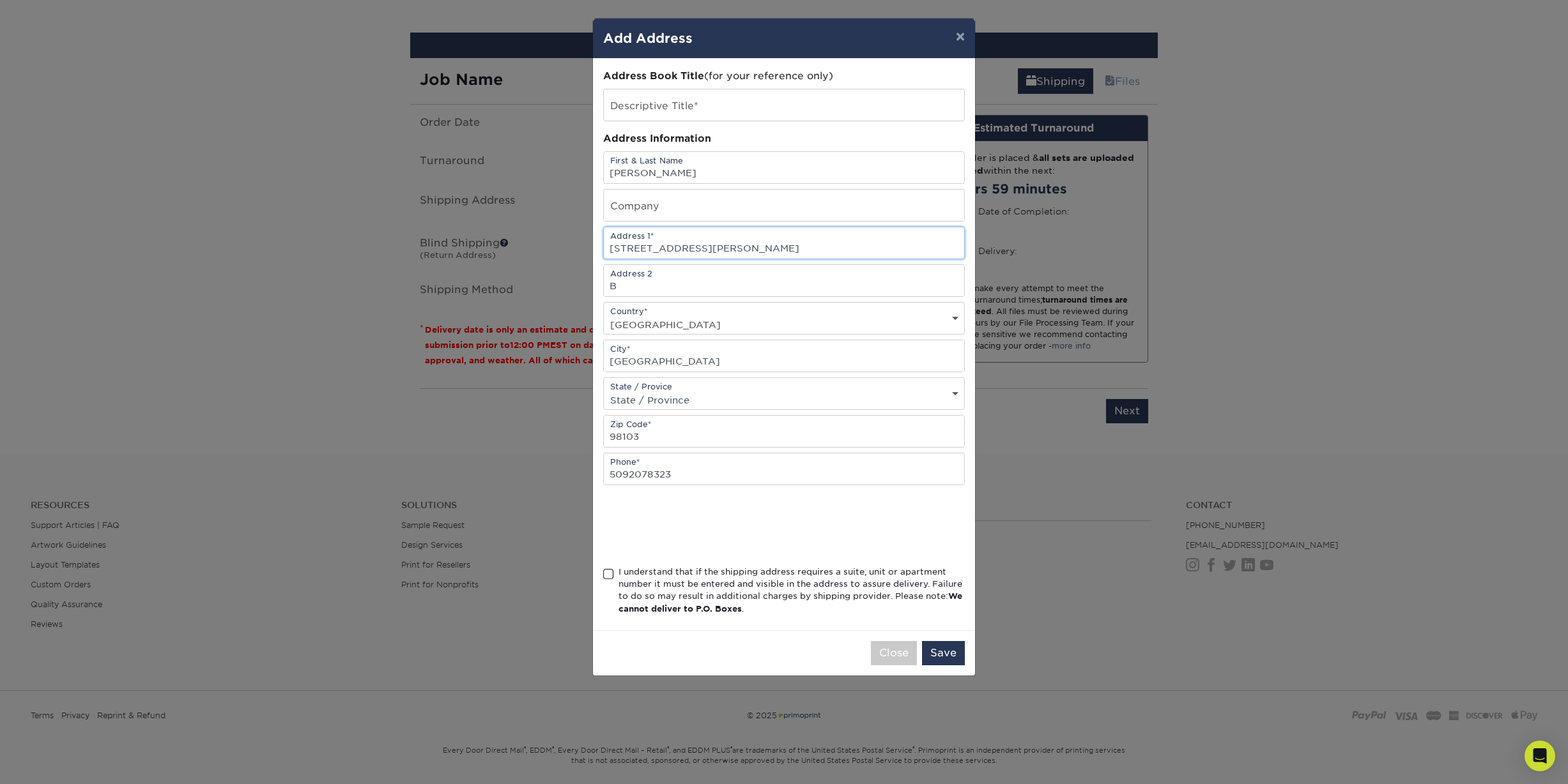
click at [712, 245] on input "9028 Corliss Ave N" at bounding box center [784, 243] width 360 height 31
click at [704, 286] on input "B" at bounding box center [784, 281] width 360 height 31
click at [686, 244] on input "text" at bounding box center [784, 243] width 360 height 31
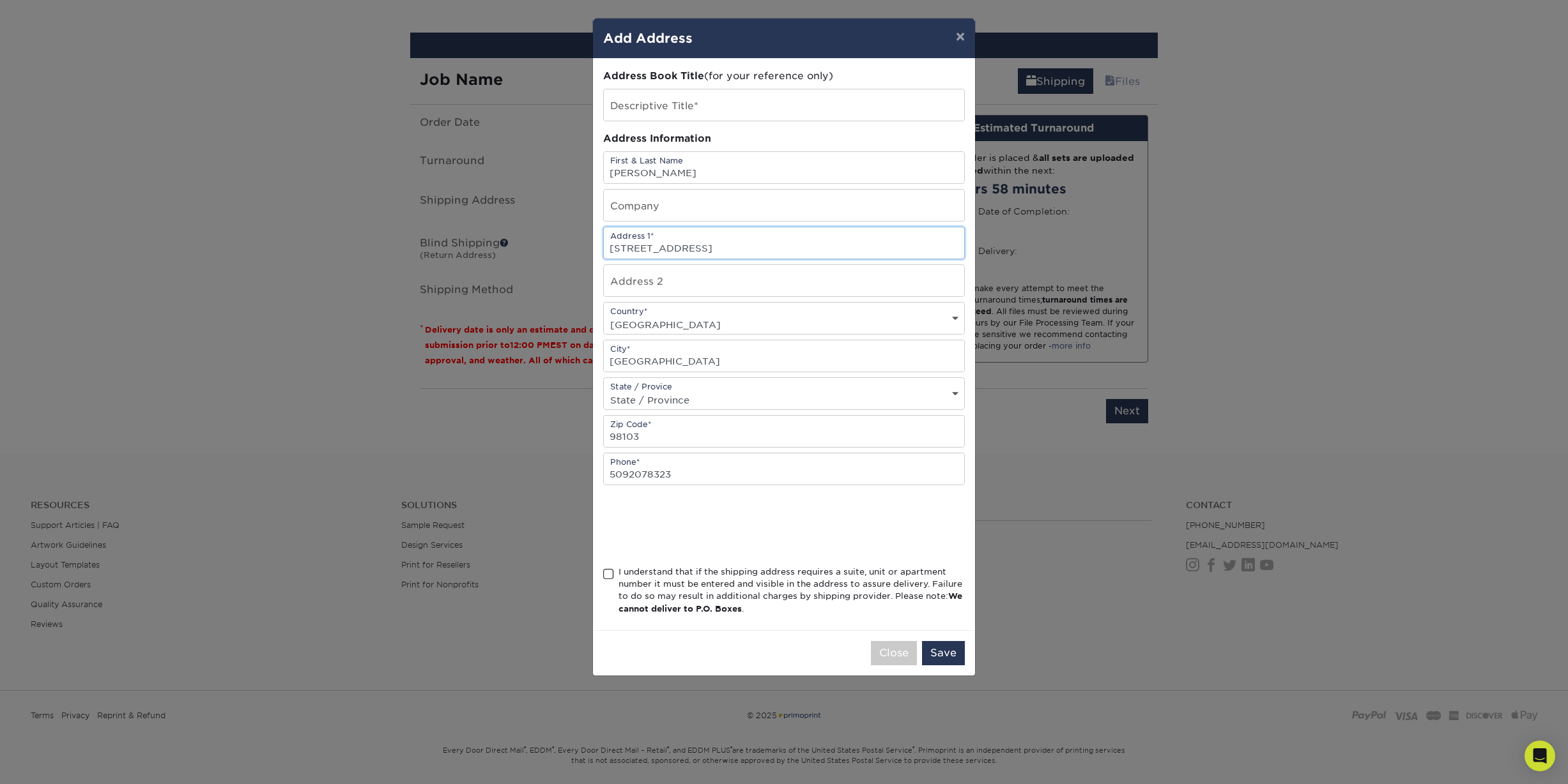
type input "3939 South Othello St"
click at [668, 281] on input "text" at bounding box center [784, 281] width 360 height 31
type input "508"
click at [668, 436] on input "98103" at bounding box center [784, 431] width 360 height 31
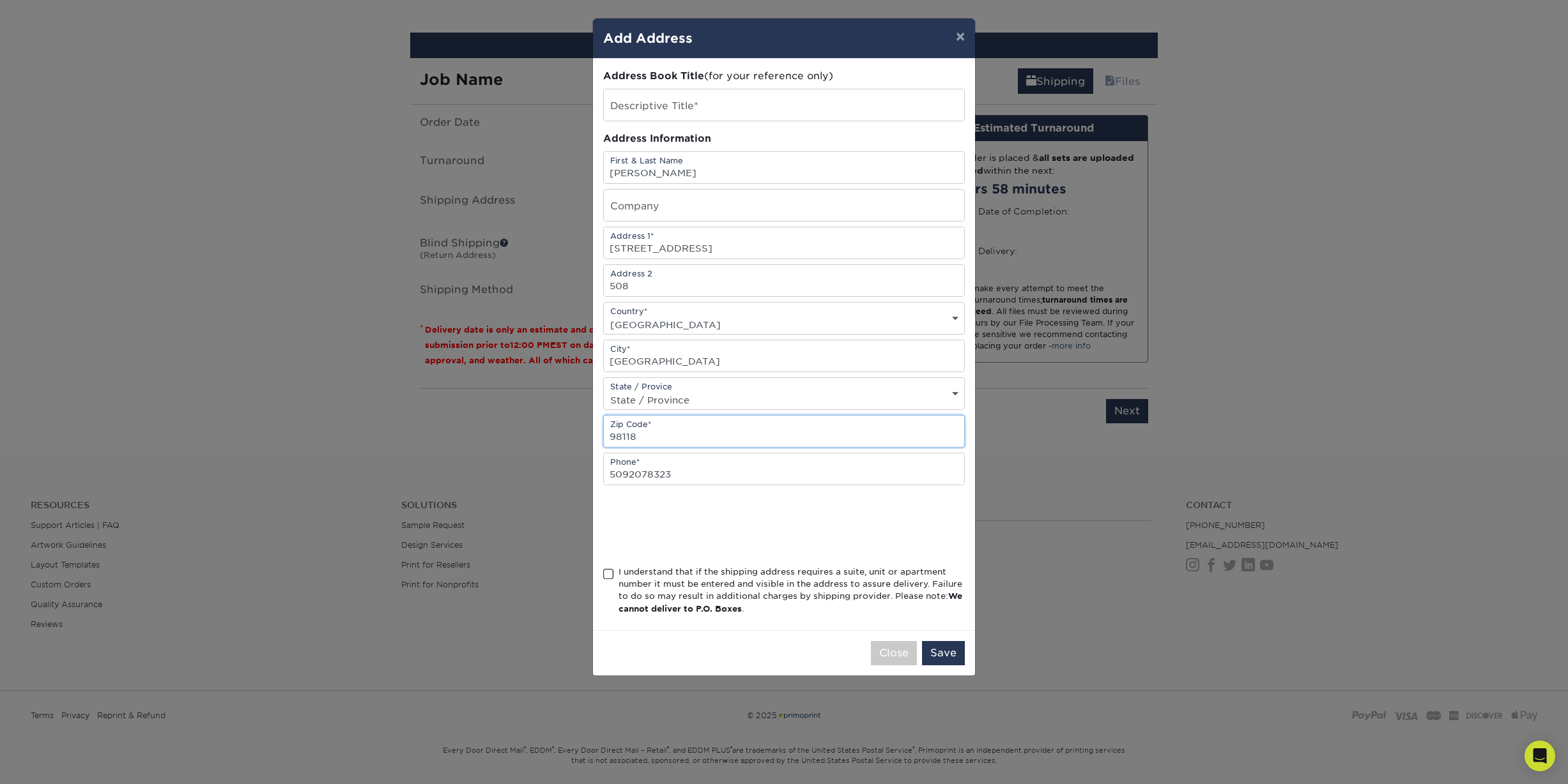
type input "98118"
click at [723, 166] on input "Emily J McElheran" at bounding box center [784, 167] width 360 height 31
click at [682, 110] on input "text" at bounding box center [784, 105] width 360 height 31
type input "South Connect Cards"
click at [826, 132] on div "Address Information" at bounding box center [784, 139] width 362 height 15
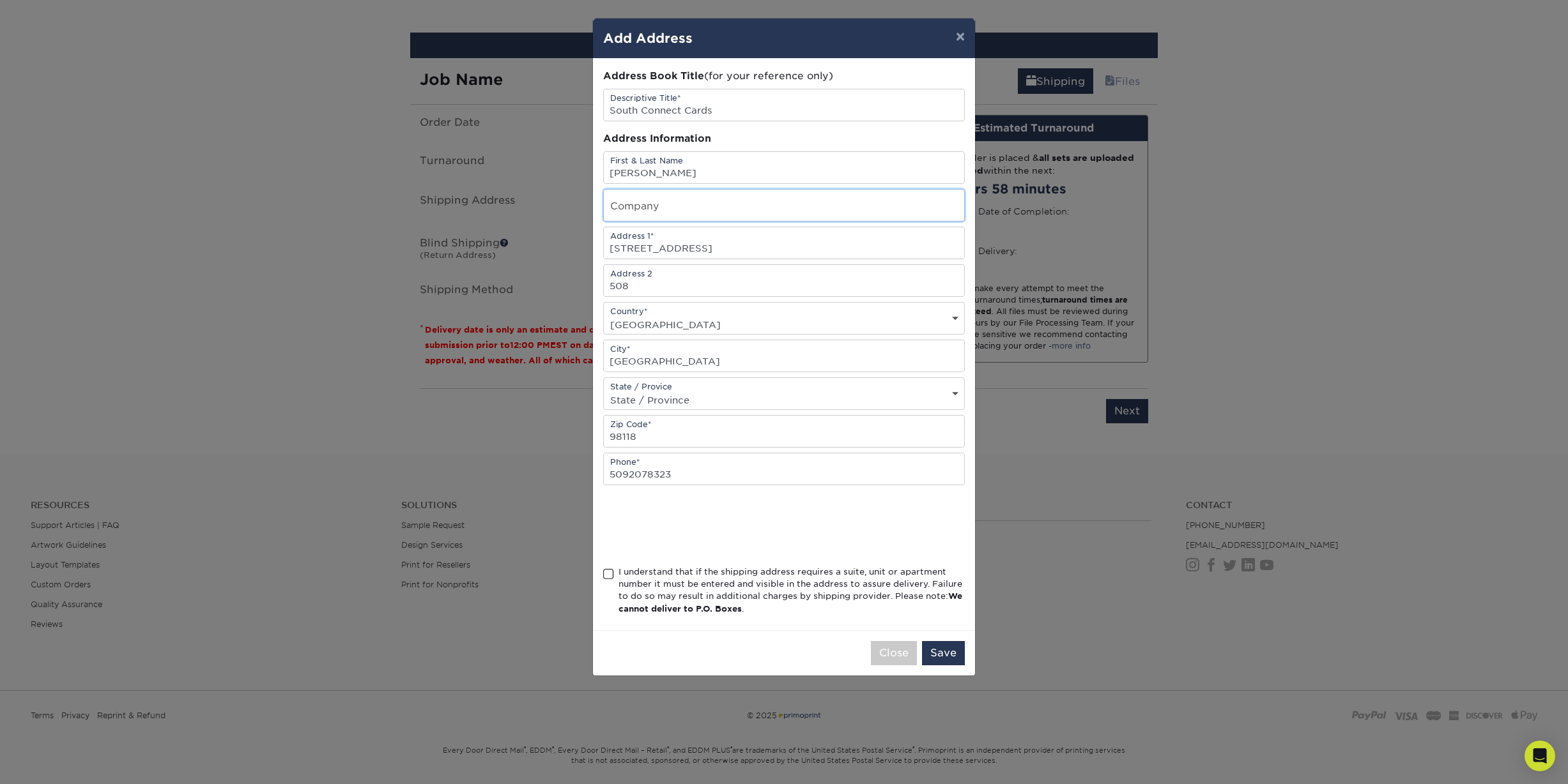
click at [770, 212] on input "text" at bounding box center [784, 205] width 360 height 31
click at [793, 136] on div "Address Information" at bounding box center [784, 139] width 362 height 15
drag, startPoint x: 609, startPoint y: 573, endPoint x: 696, endPoint y: 590, distance: 88.6
click at [609, 573] on span at bounding box center [608, 574] width 11 height 12
click at [0, 0] on input "I understand that if the shipping address requires a suite, unit or apartment n…" at bounding box center [0, 0] width 0 height 0
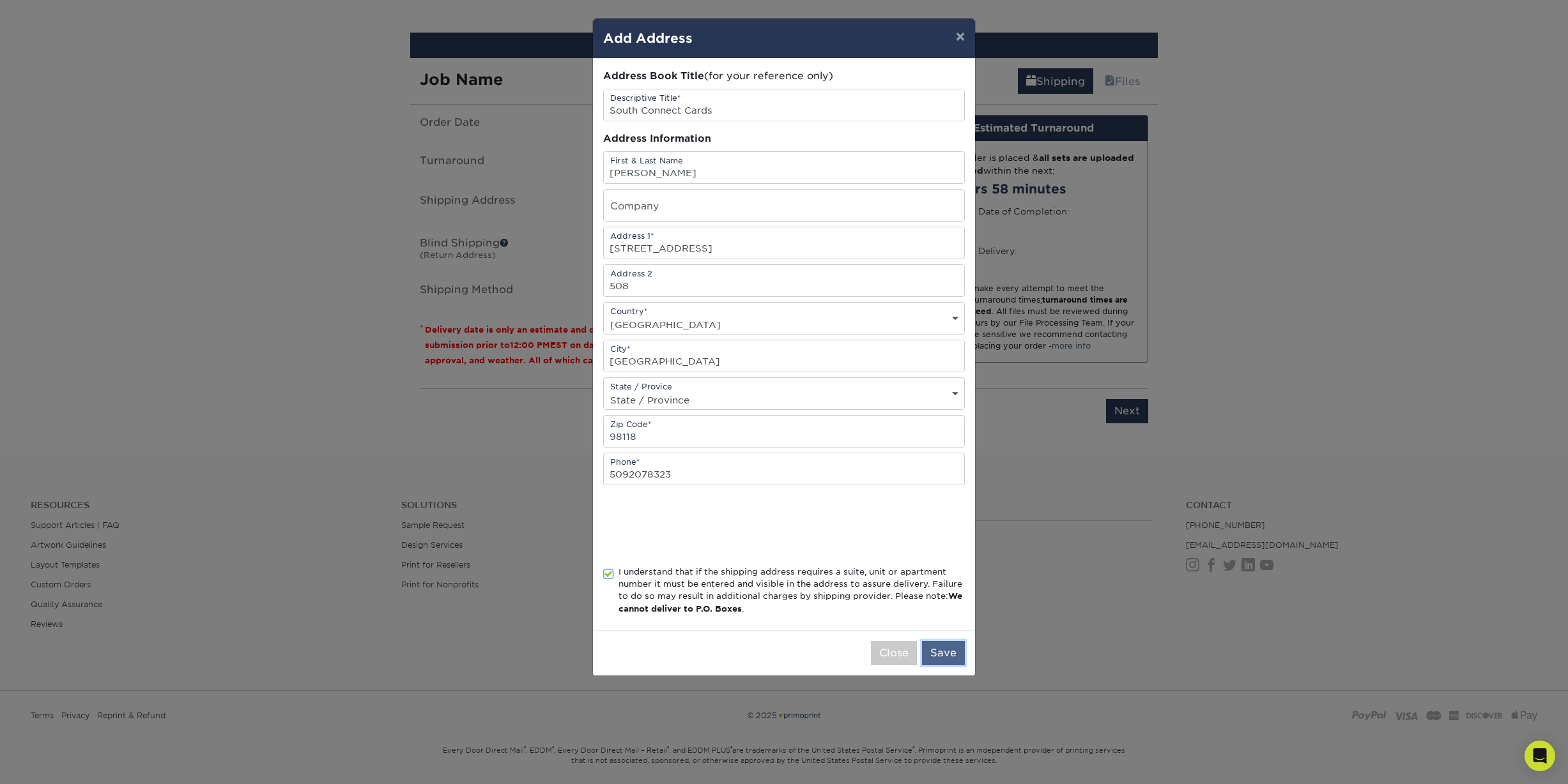
click at [949, 650] on button "Save" at bounding box center [944, 653] width 42 height 24
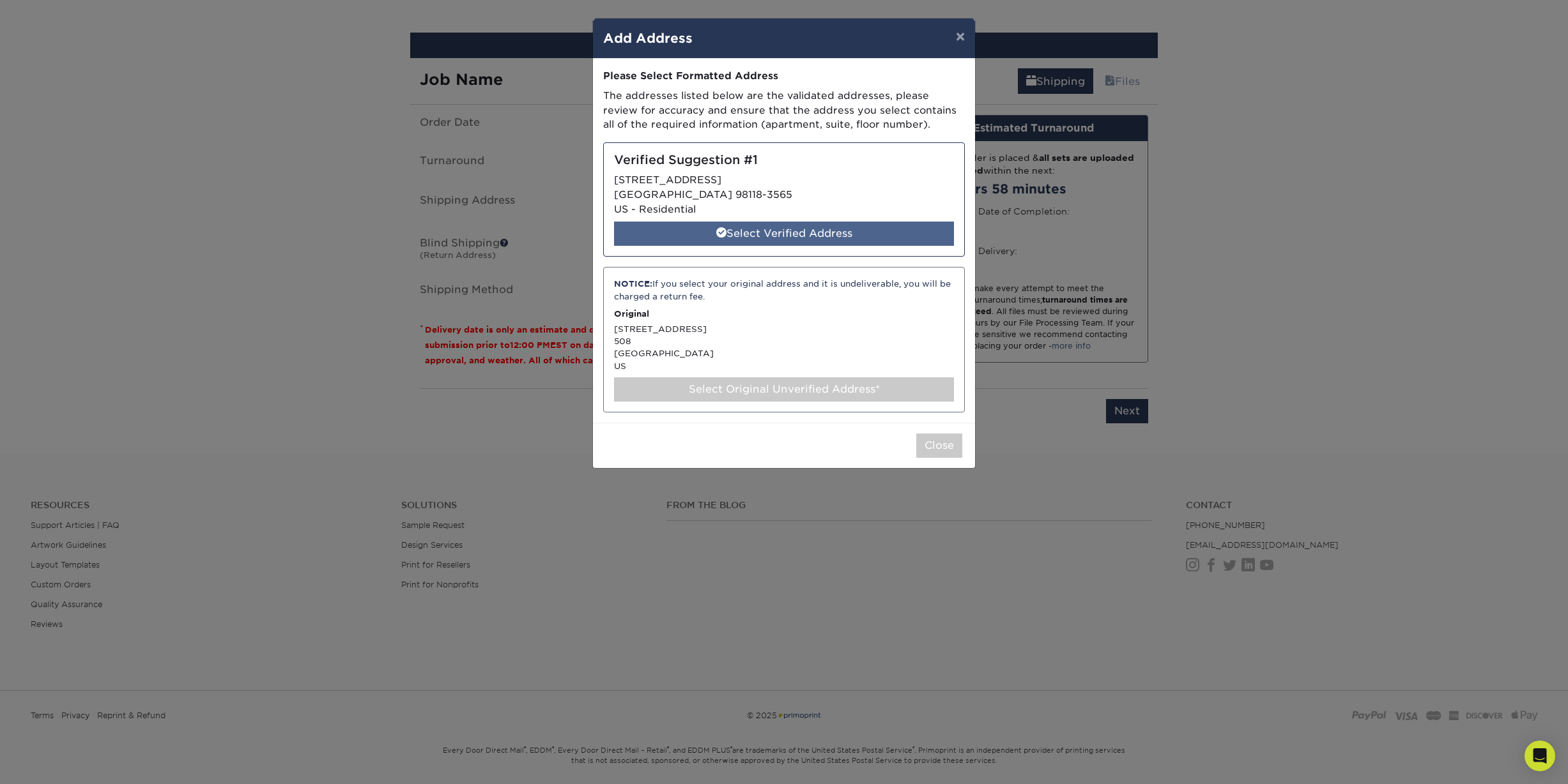
click at [796, 233] on div "Select Verified Address" at bounding box center [784, 234] width 340 height 24
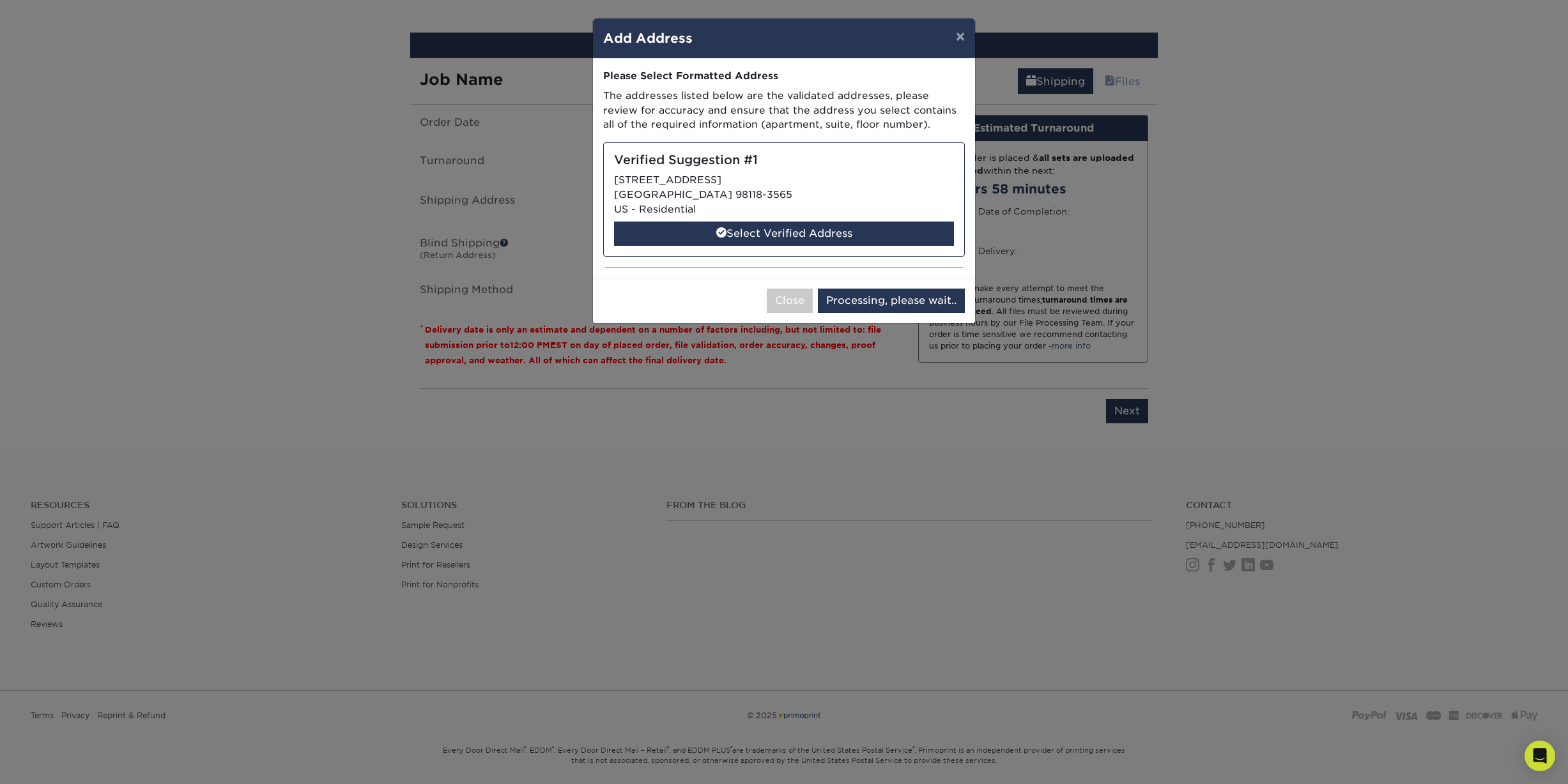
select select "285949"
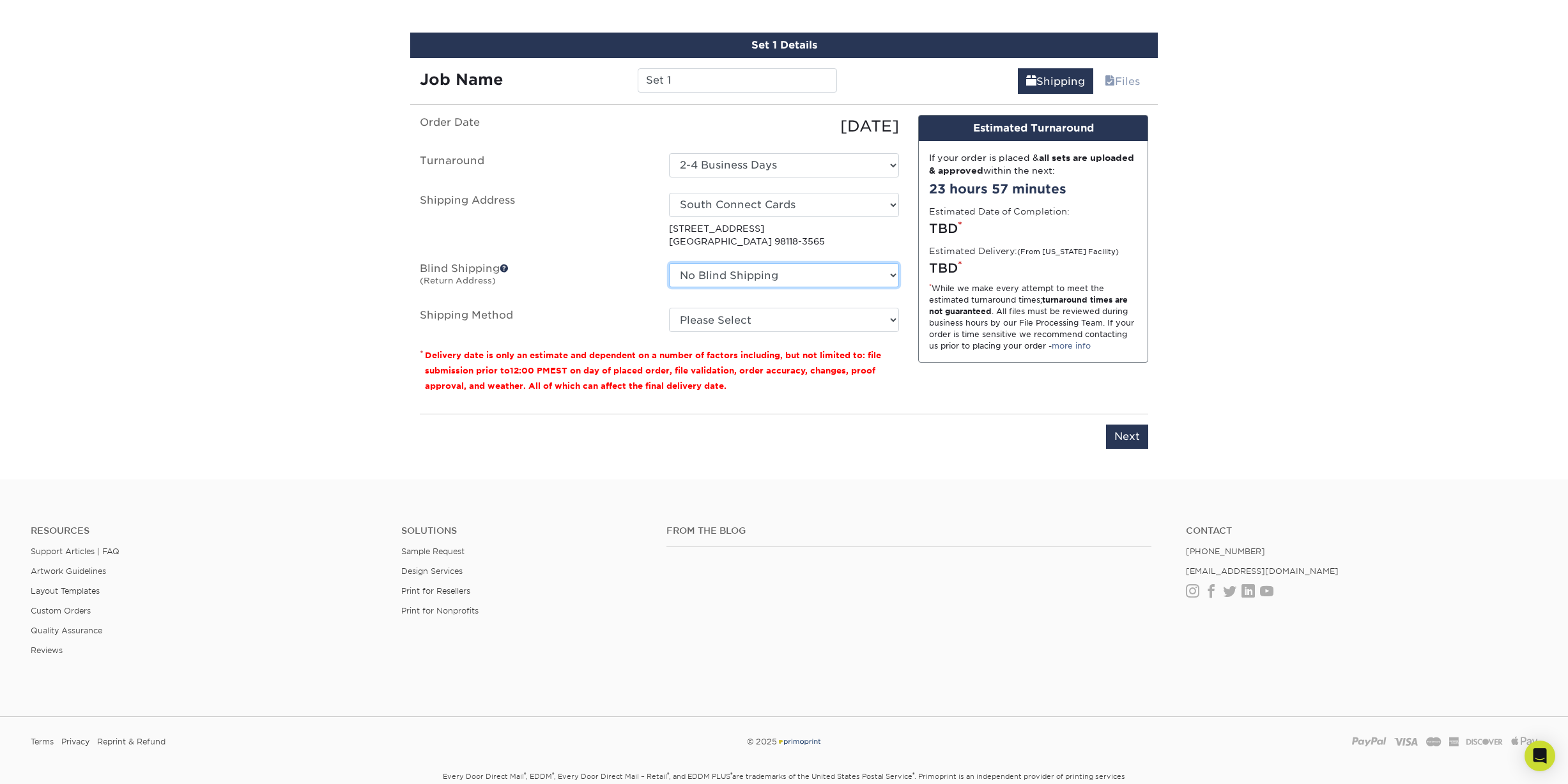
click at [842, 270] on select "No Blind Shipping + Add New Address" at bounding box center [784, 275] width 230 height 24
click at [669, 263] on select "No Blind Shipping + Add New Address" at bounding box center [784, 275] width 230 height 24
click at [864, 201] on select "Select One South Connect Cards + Add New Address - Login" at bounding box center [784, 205] width 230 height 24
click at [775, 203] on select "Select One South Connect Cards + Add New Address - Login" at bounding box center [784, 205] width 230 height 24
click at [744, 239] on p "3939 S OTHELLO ST SEATTLE, WA 98118-3565" at bounding box center [784, 235] width 230 height 26
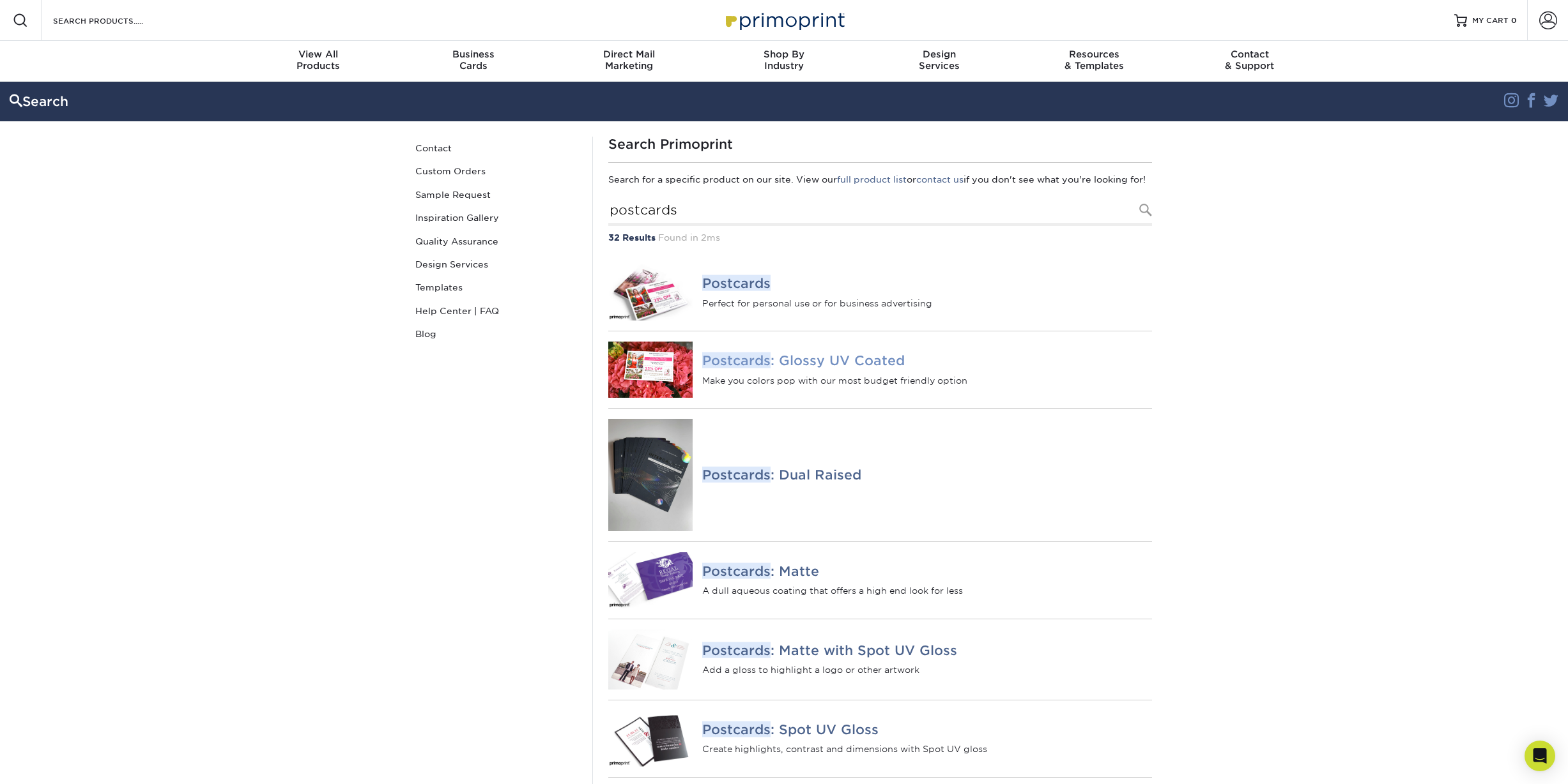
click at [749, 366] on em "Postcards" at bounding box center [737, 361] width 69 height 16
